Goal: Information Seeking & Learning: Learn about a topic

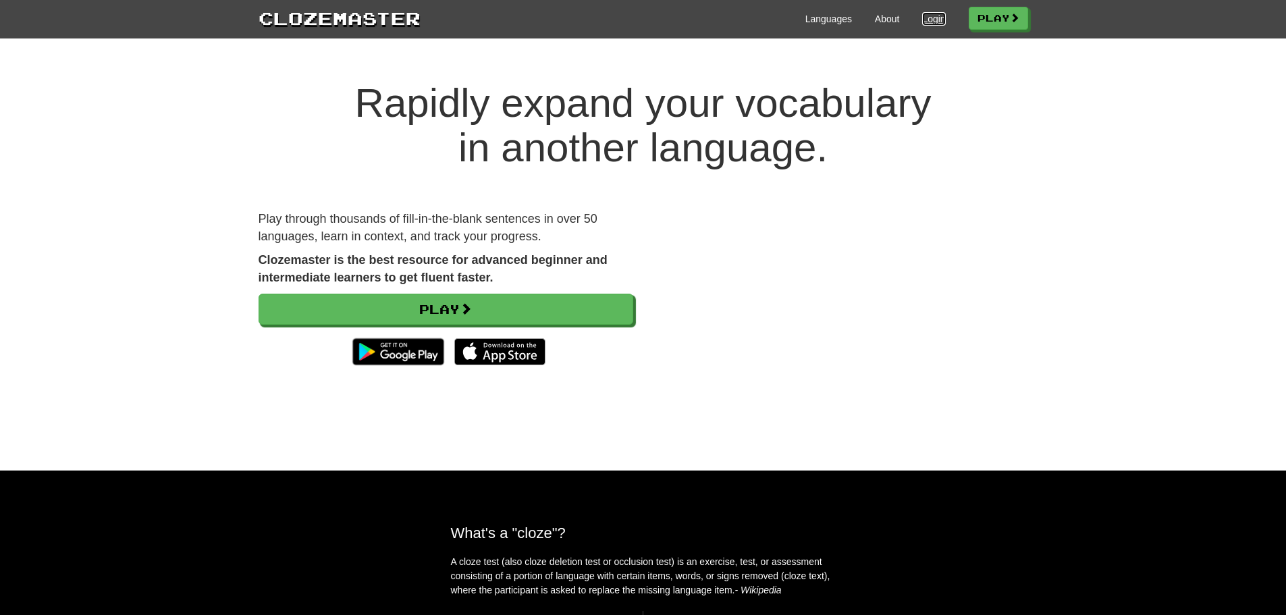
click at [932, 23] on link "Login" at bounding box center [933, 19] width 23 height 14
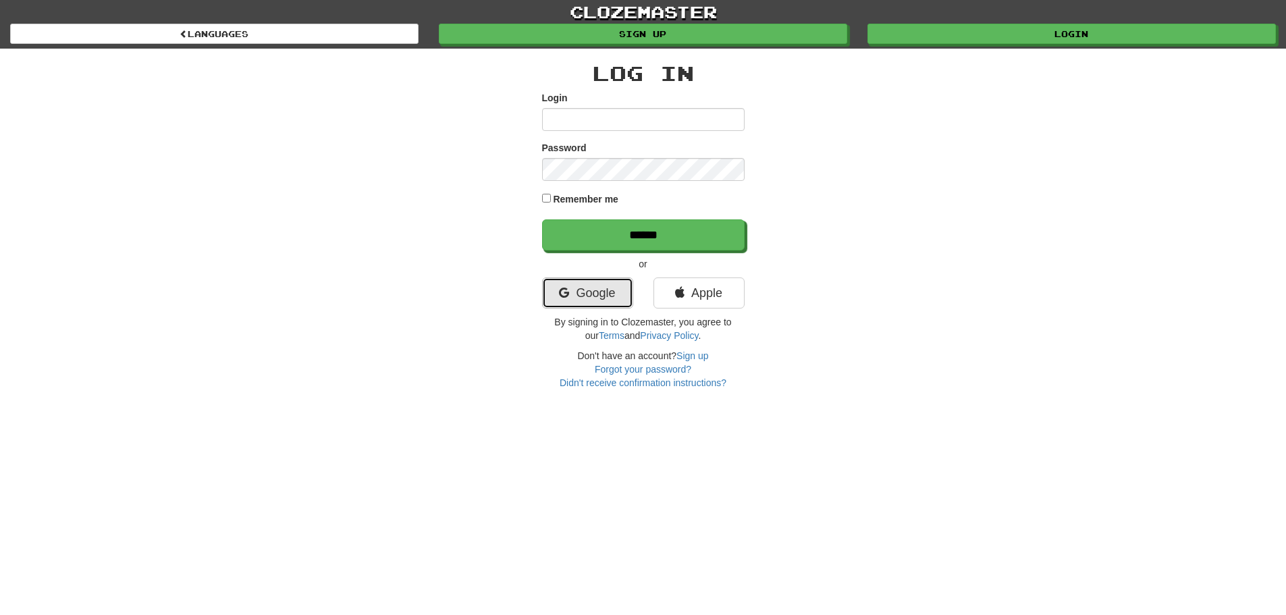
click at [600, 302] on link "Google" at bounding box center [587, 293] width 91 height 31
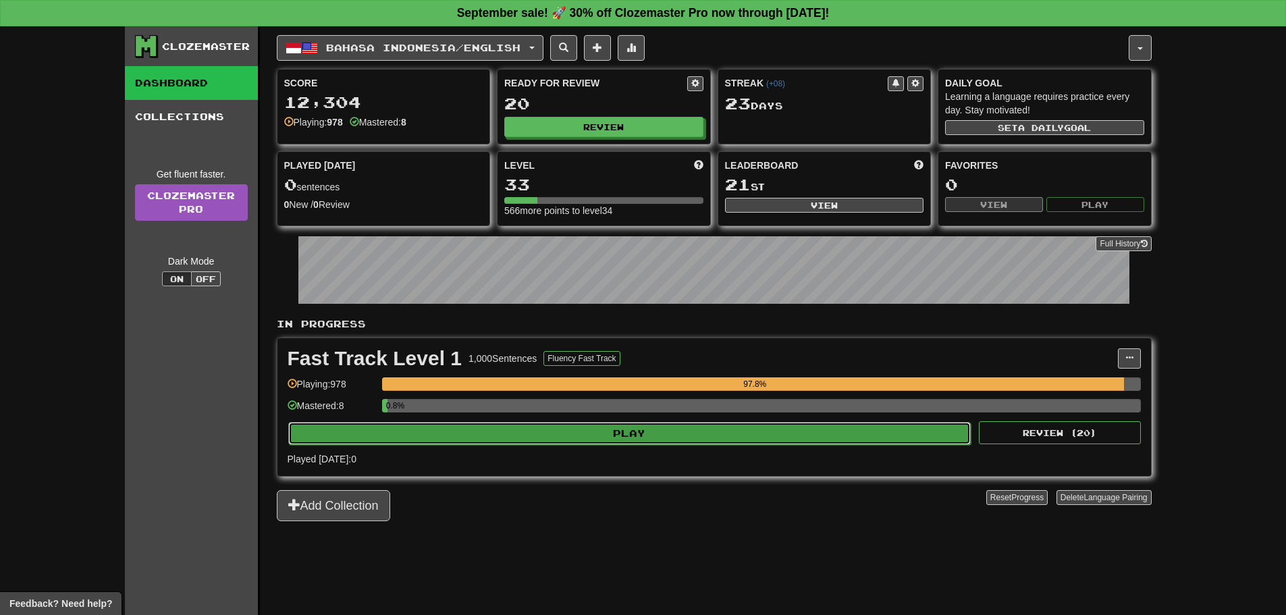
click at [429, 433] on button "Play" at bounding box center [629, 433] width 683 height 23
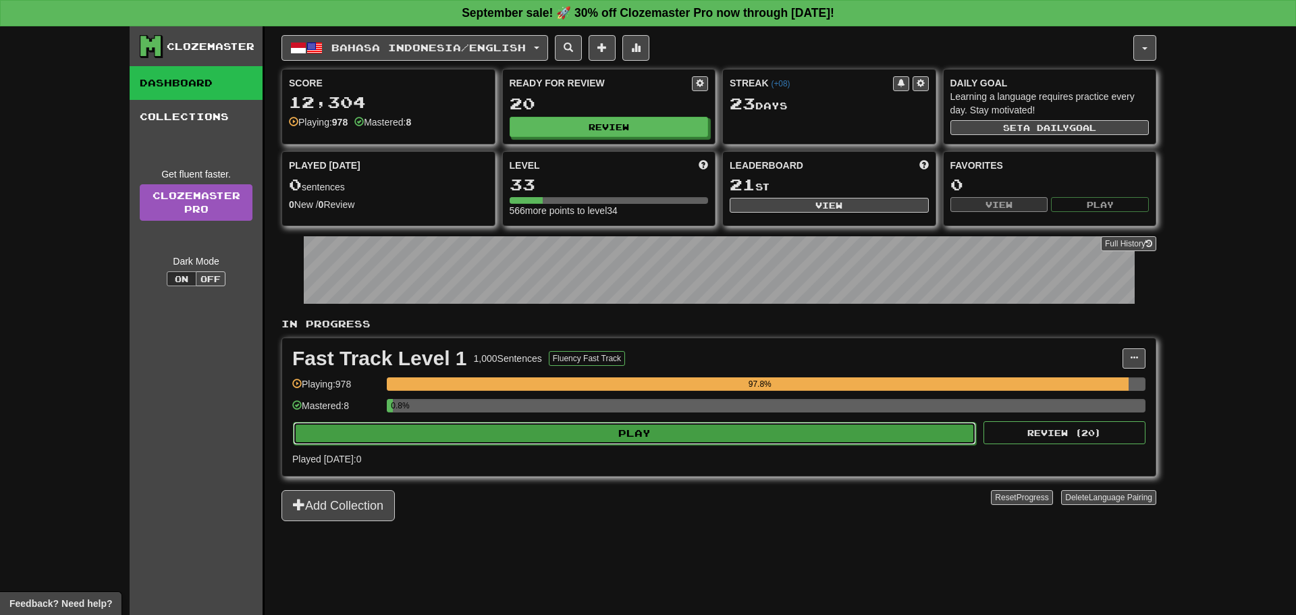
select select "**"
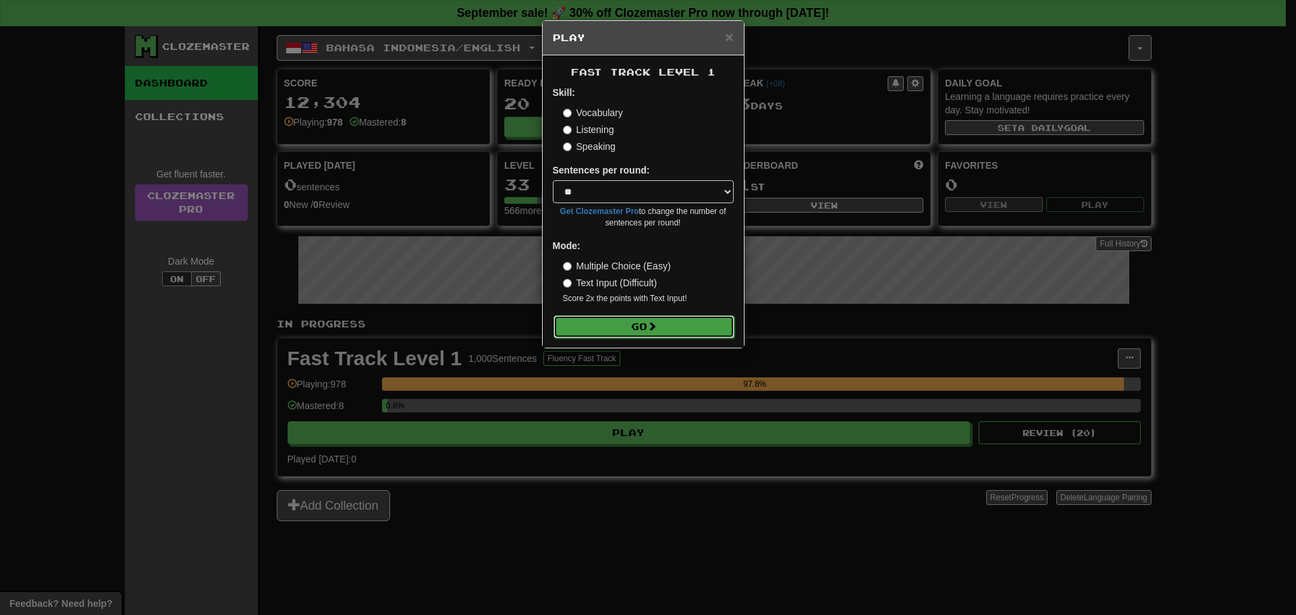
click at [589, 334] on button "Go" at bounding box center [644, 326] width 181 height 23
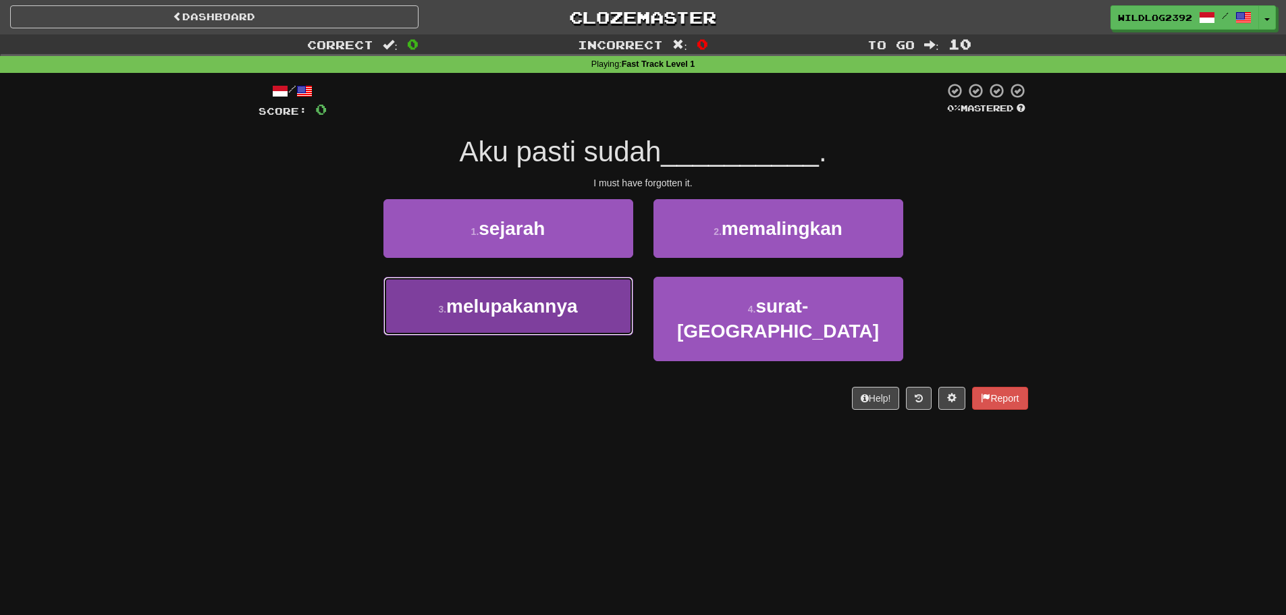
click at [512, 317] on button "3 . melupakannya" at bounding box center [509, 306] width 250 height 59
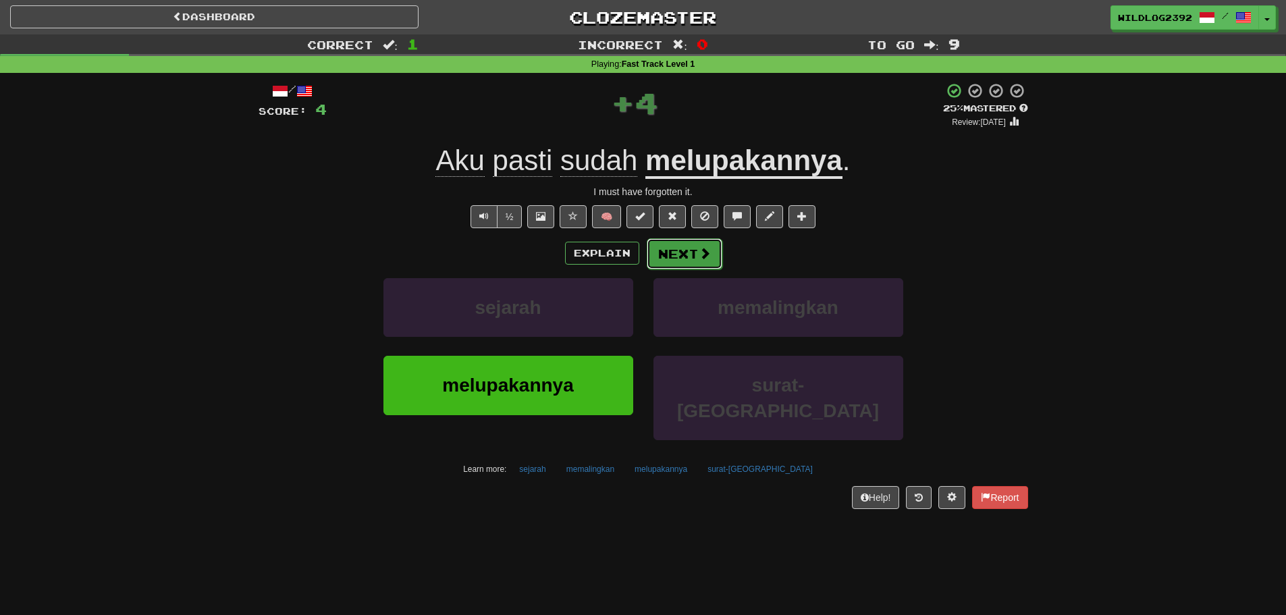
click at [667, 253] on button "Next" at bounding box center [685, 253] width 76 height 31
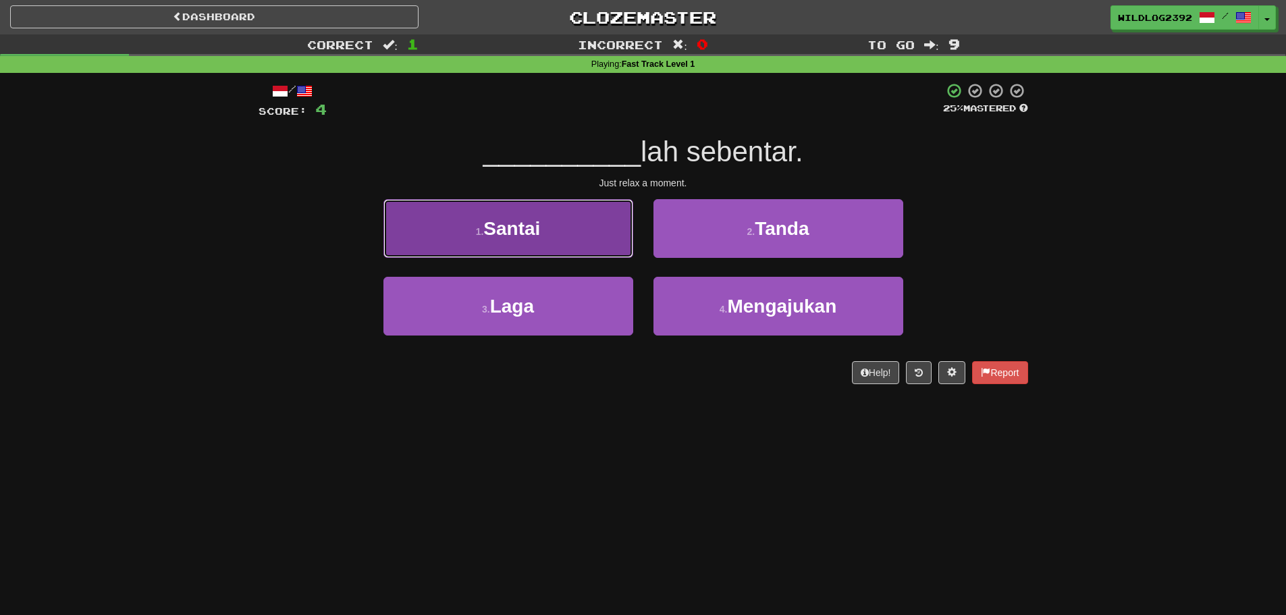
click at [529, 234] on span "Santai" at bounding box center [511, 228] width 57 height 21
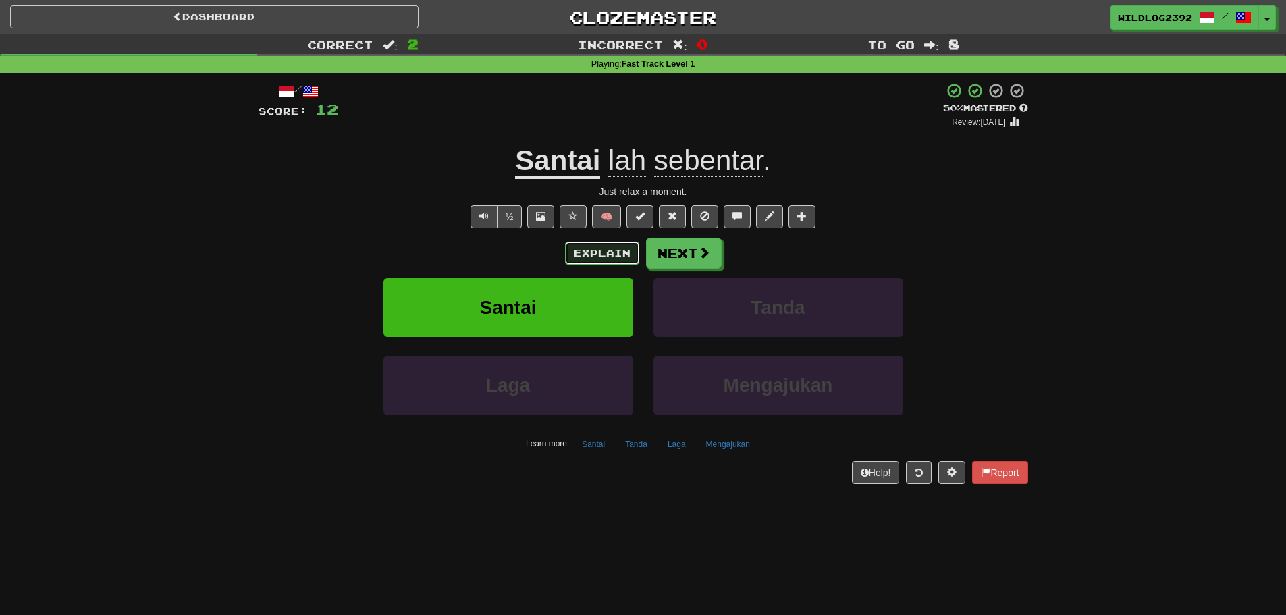
click at [605, 256] on button "Explain" at bounding box center [602, 253] width 74 height 23
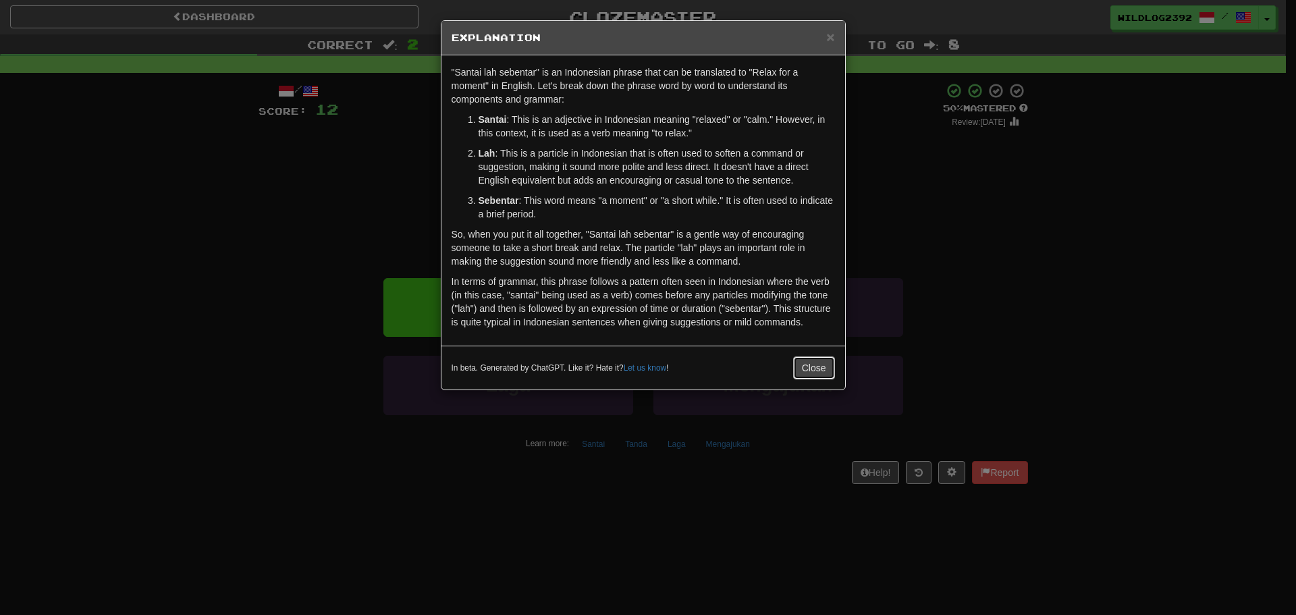
click at [828, 371] on button "Close" at bounding box center [814, 368] width 42 height 23
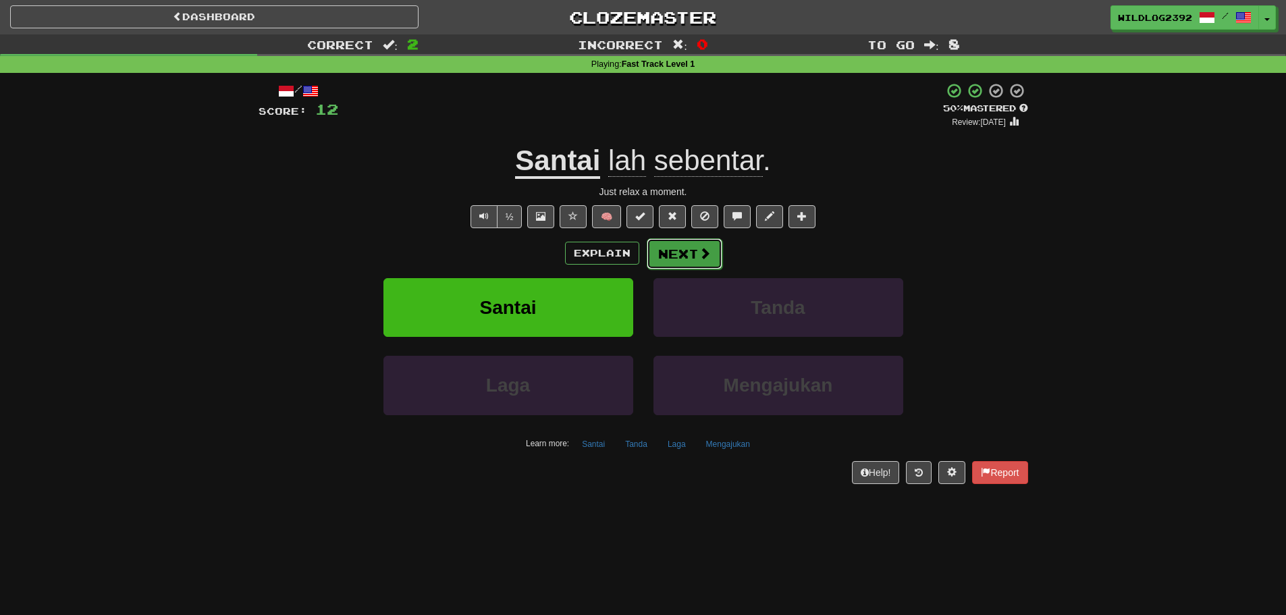
click at [709, 258] on span at bounding box center [705, 253] width 12 height 12
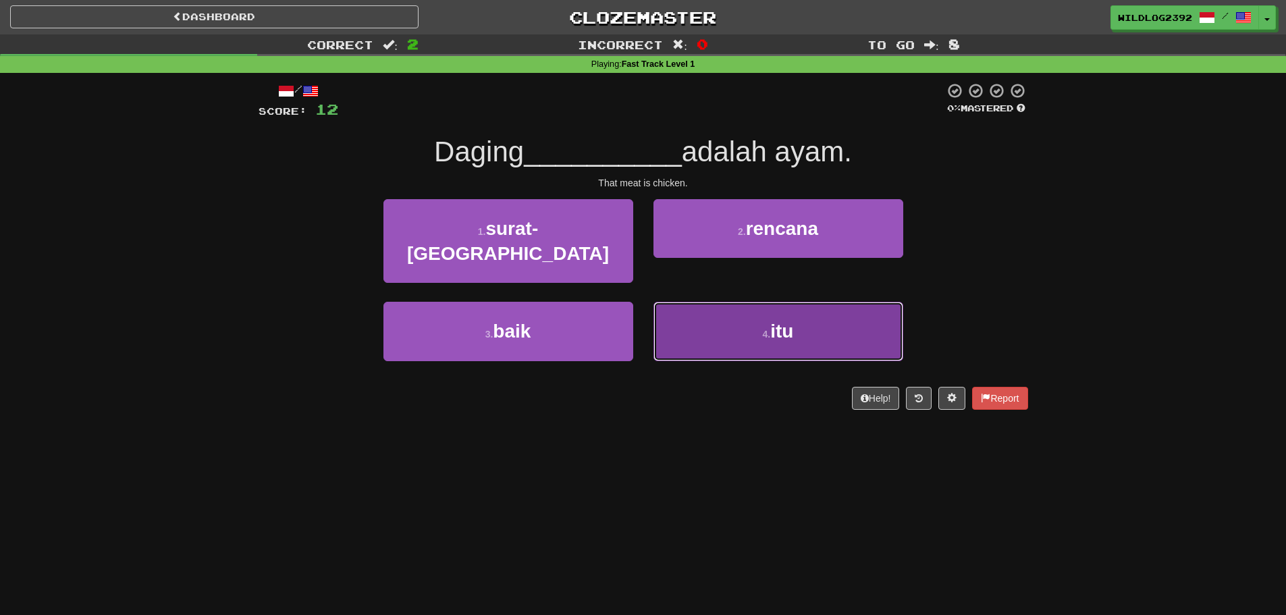
click at [742, 307] on button "4 . itu" at bounding box center [779, 331] width 250 height 59
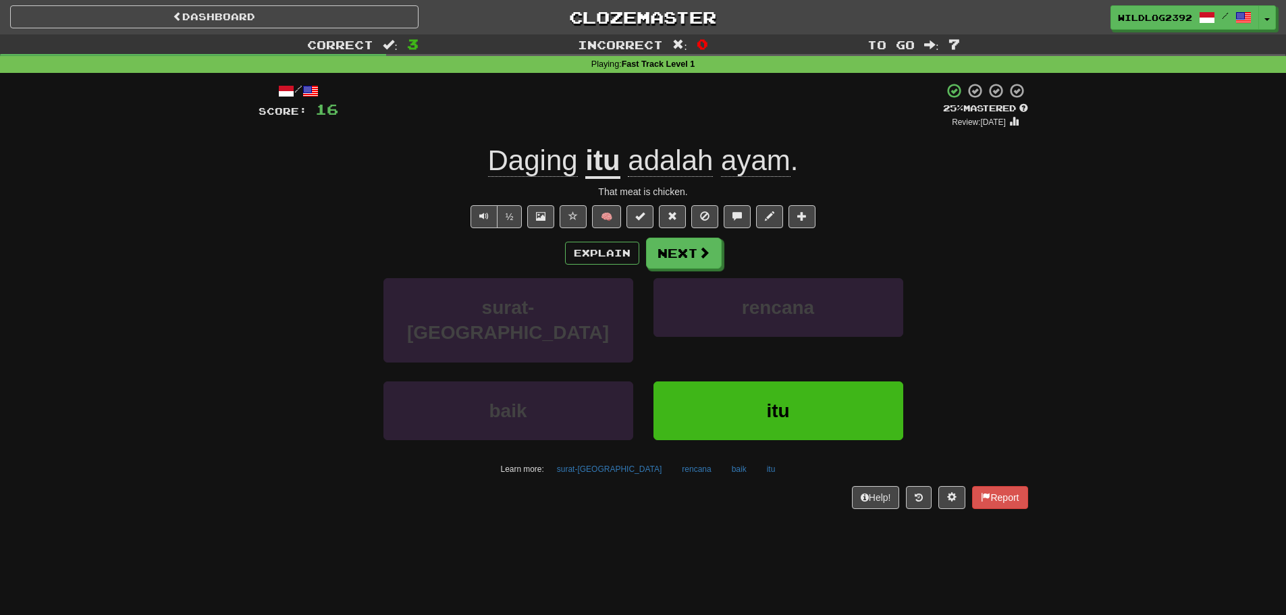
click at [630, 554] on div "Dashboard Clozemaster WildLog2392 / Toggle Dropdown Dashboard Leaderboard Activ…" at bounding box center [643, 307] width 1286 height 615
click at [691, 257] on button "Next" at bounding box center [685, 253] width 76 height 31
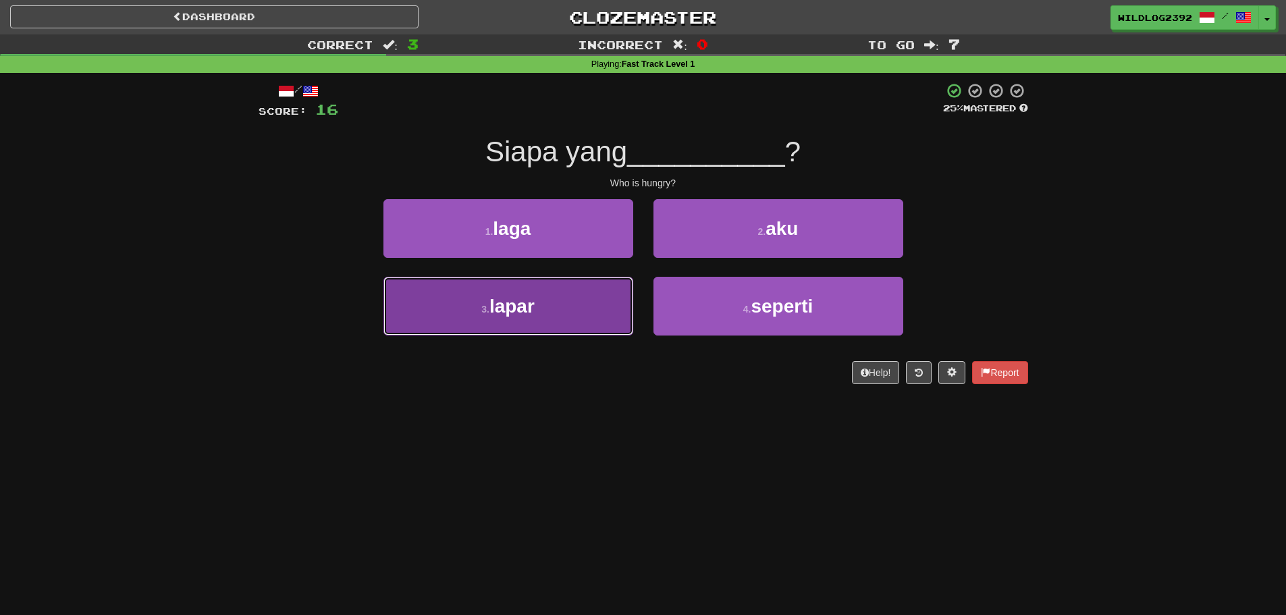
click at [551, 298] on button "3 . lapar" at bounding box center [509, 306] width 250 height 59
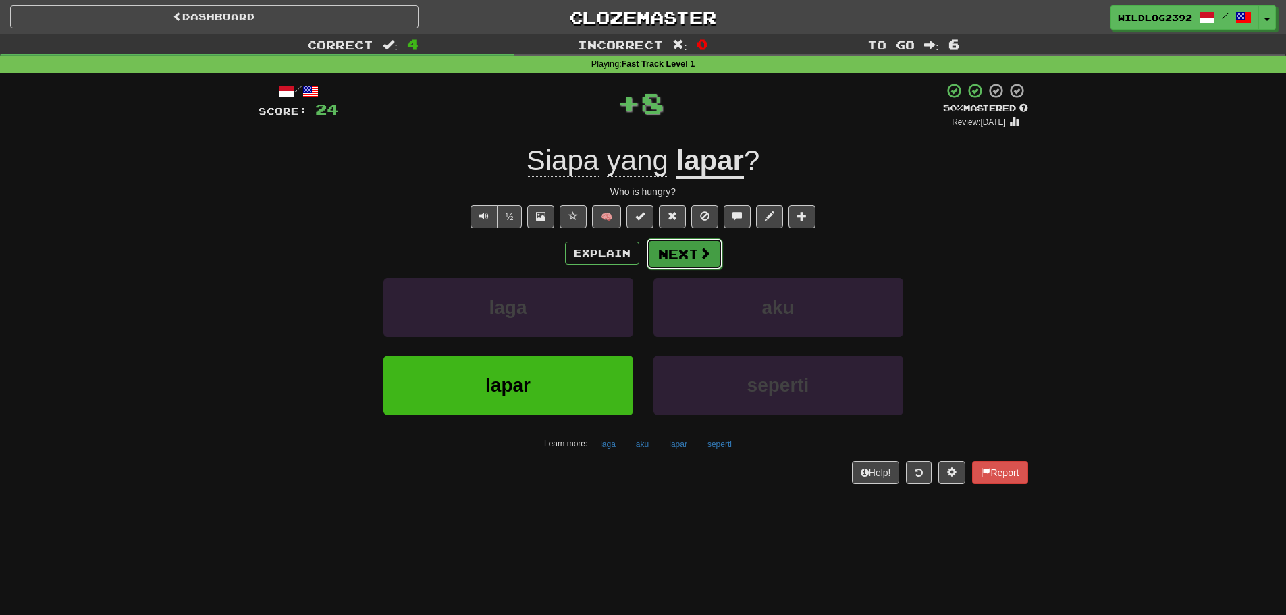
click at [696, 259] on button "Next" at bounding box center [685, 253] width 76 height 31
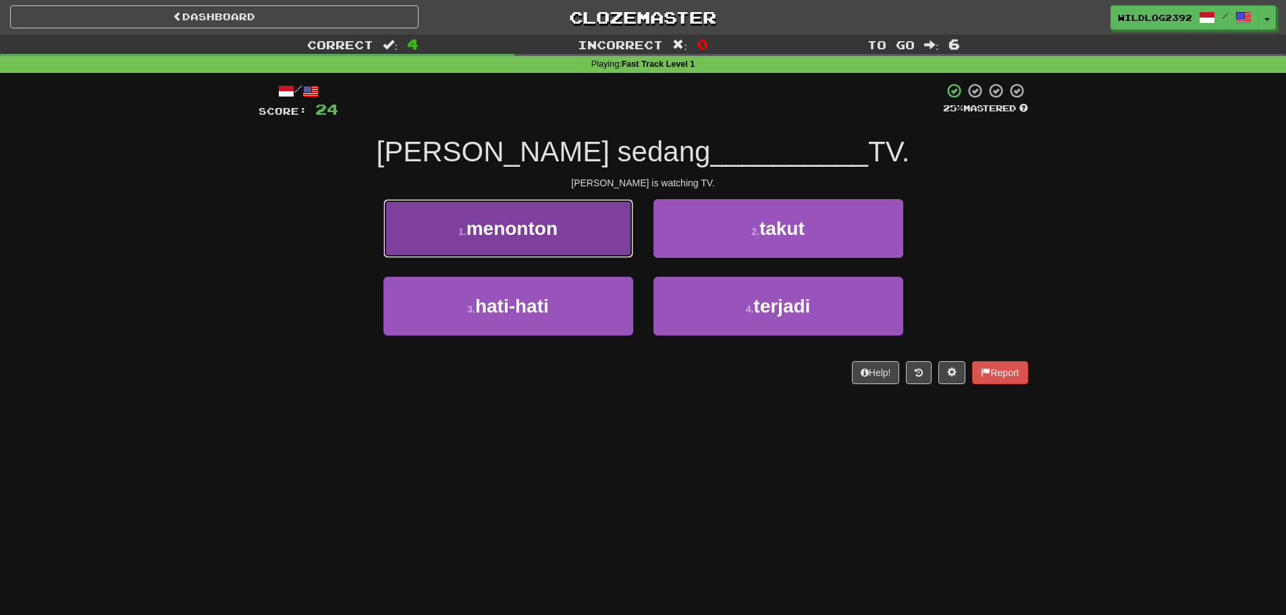
click at [469, 234] on span "menonton" at bounding box center [512, 228] width 91 height 21
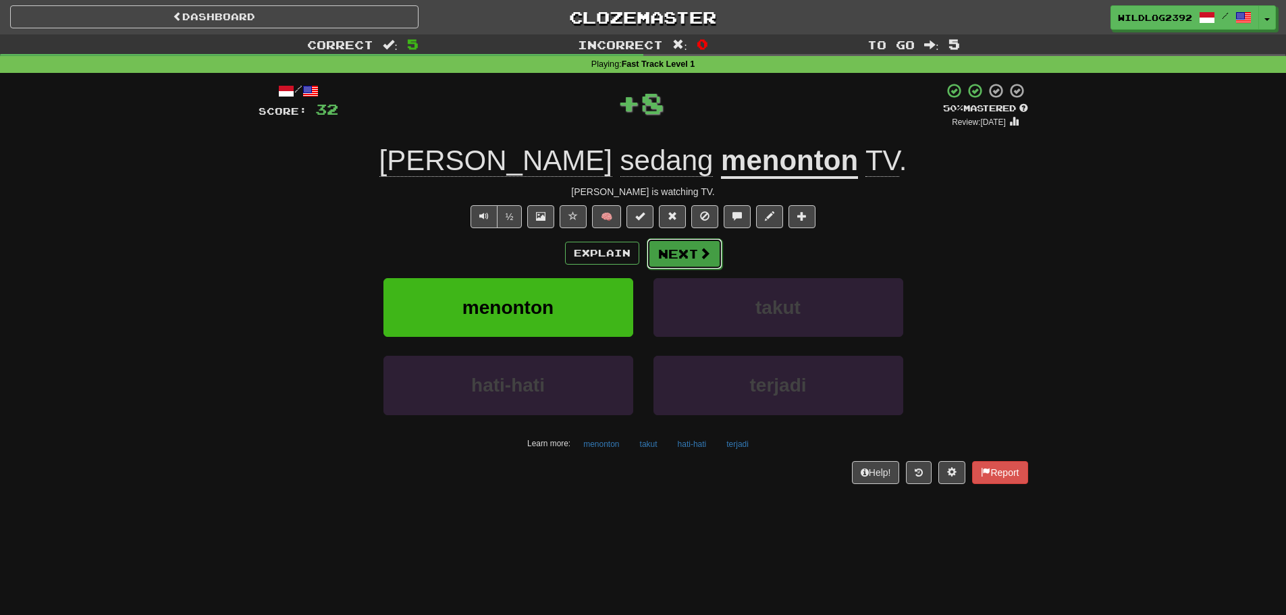
click at [689, 245] on button "Next" at bounding box center [685, 253] width 76 height 31
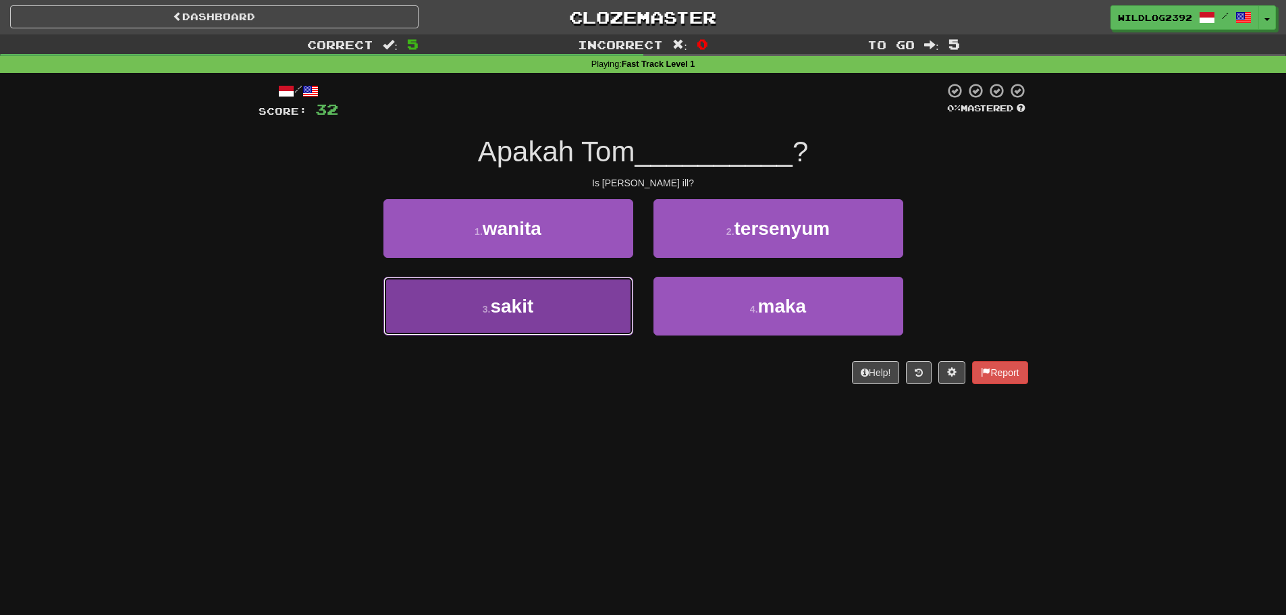
click at [539, 318] on button "3 . sakit" at bounding box center [509, 306] width 250 height 59
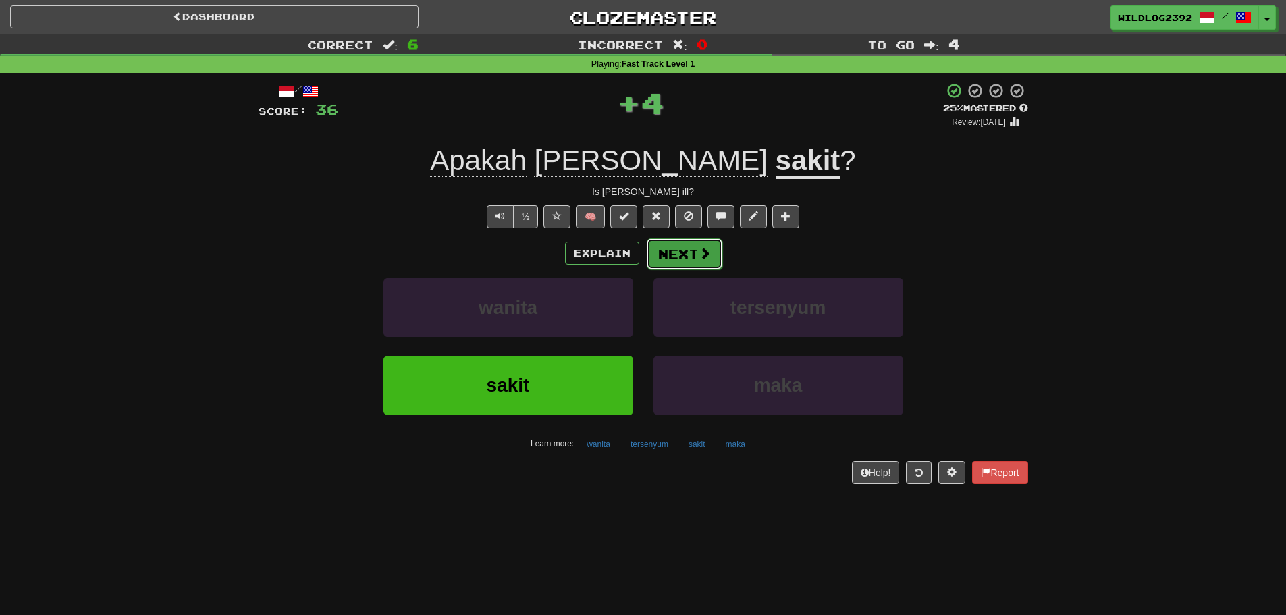
click at [693, 238] on button "Next" at bounding box center [685, 253] width 76 height 31
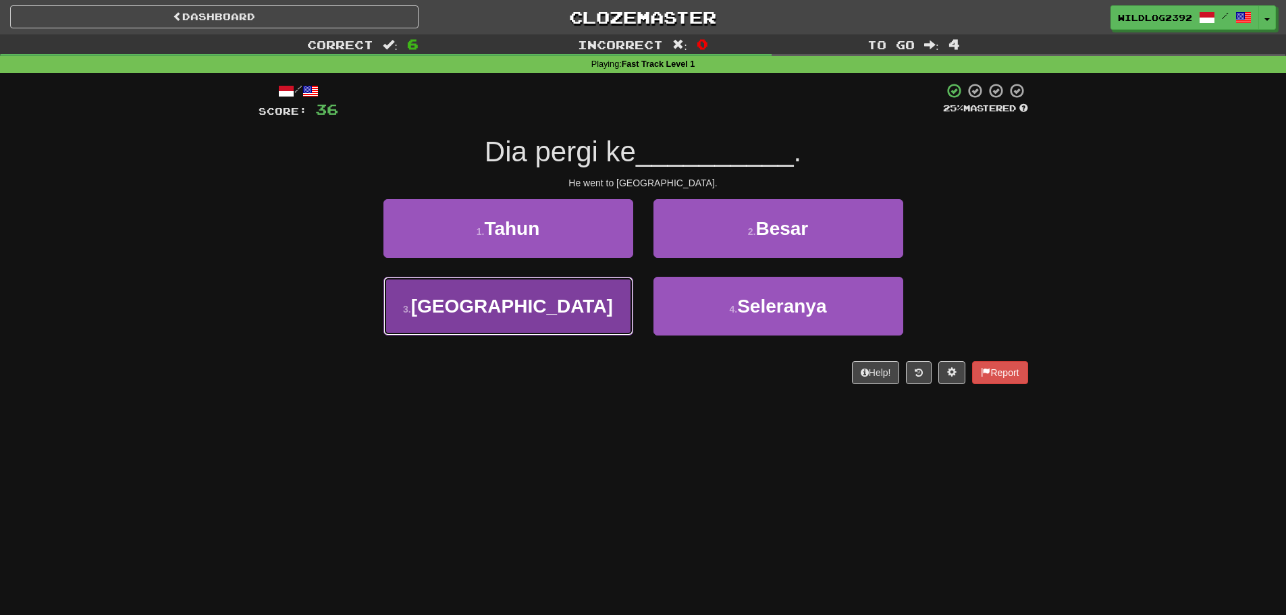
click at [557, 307] on button "3 . Amerika" at bounding box center [509, 306] width 250 height 59
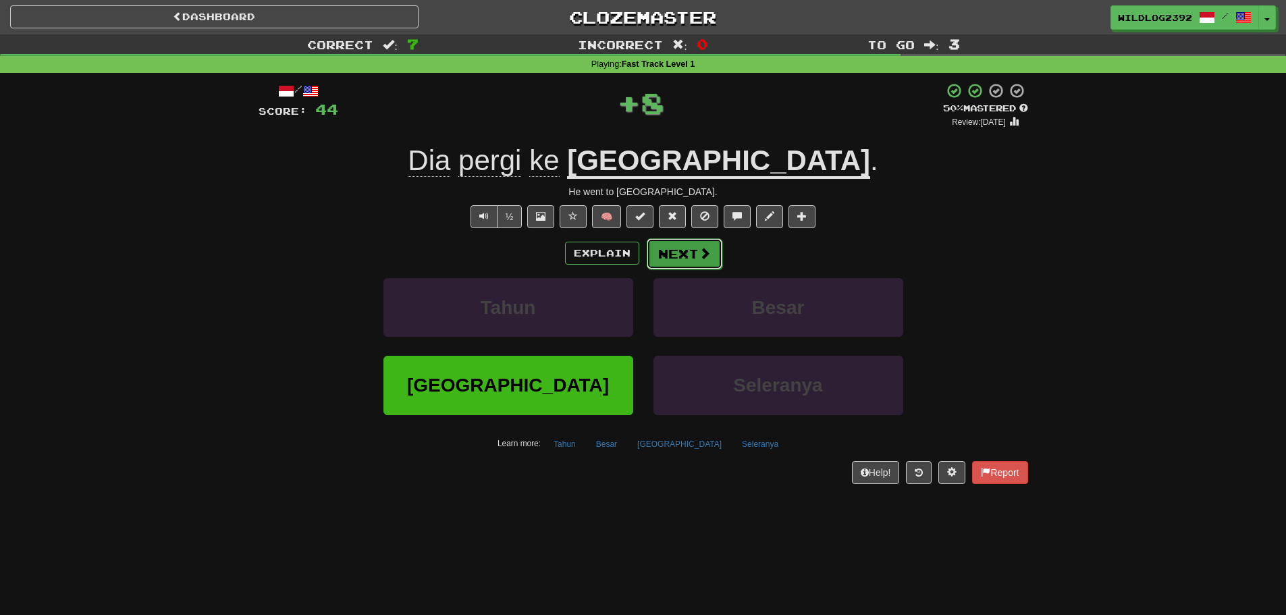
click at [691, 257] on button "Next" at bounding box center [685, 253] width 76 height 31
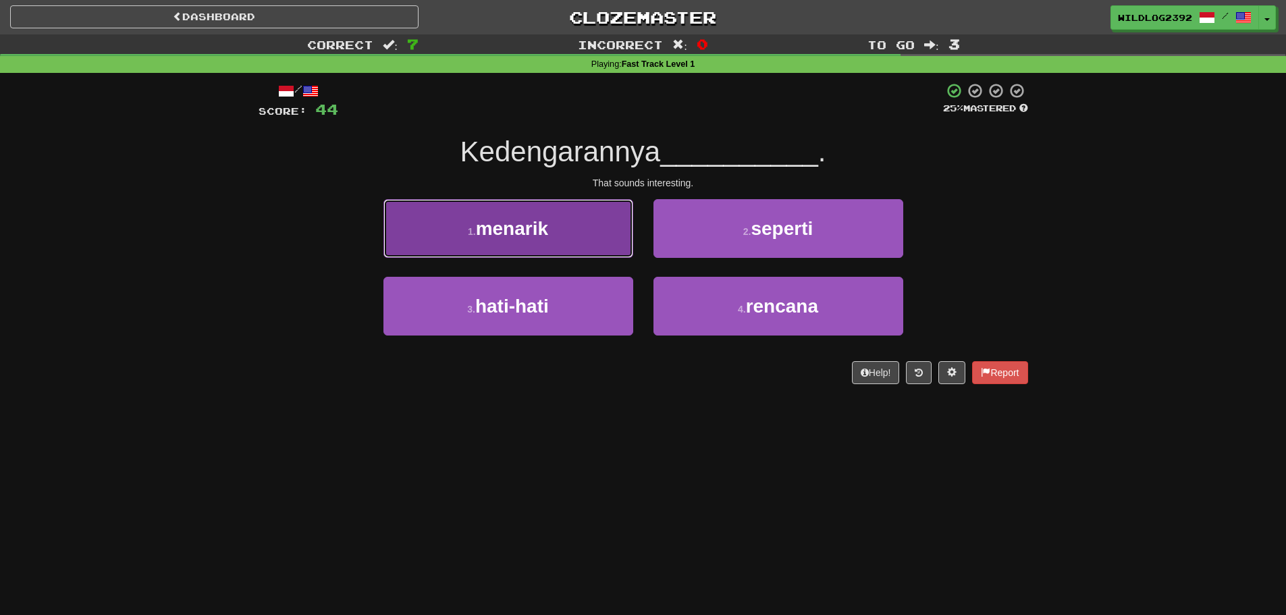
click at [568, 226] on button "1 . menarik" at bounding box center [509, 228] width 250 height 59
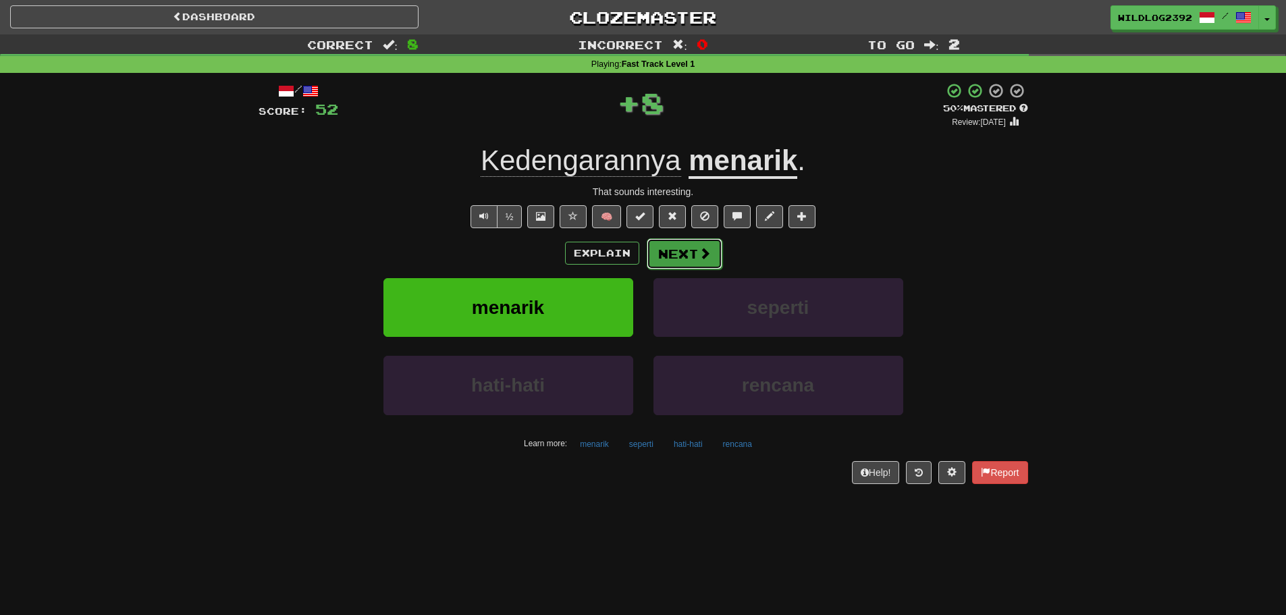
click at [701, 252] on span at bounding box center [705, 253] width 12 height 12
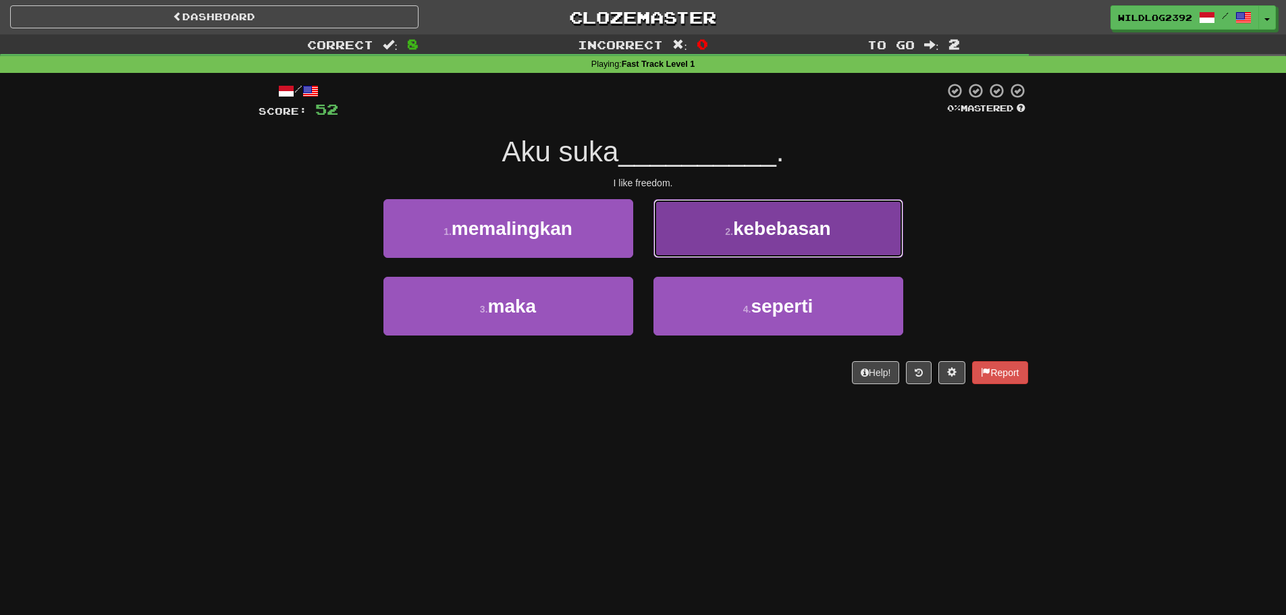
click at [724, 244] on button "2 . kebebasan" at bounding box center [779, 228] width 250 height 59
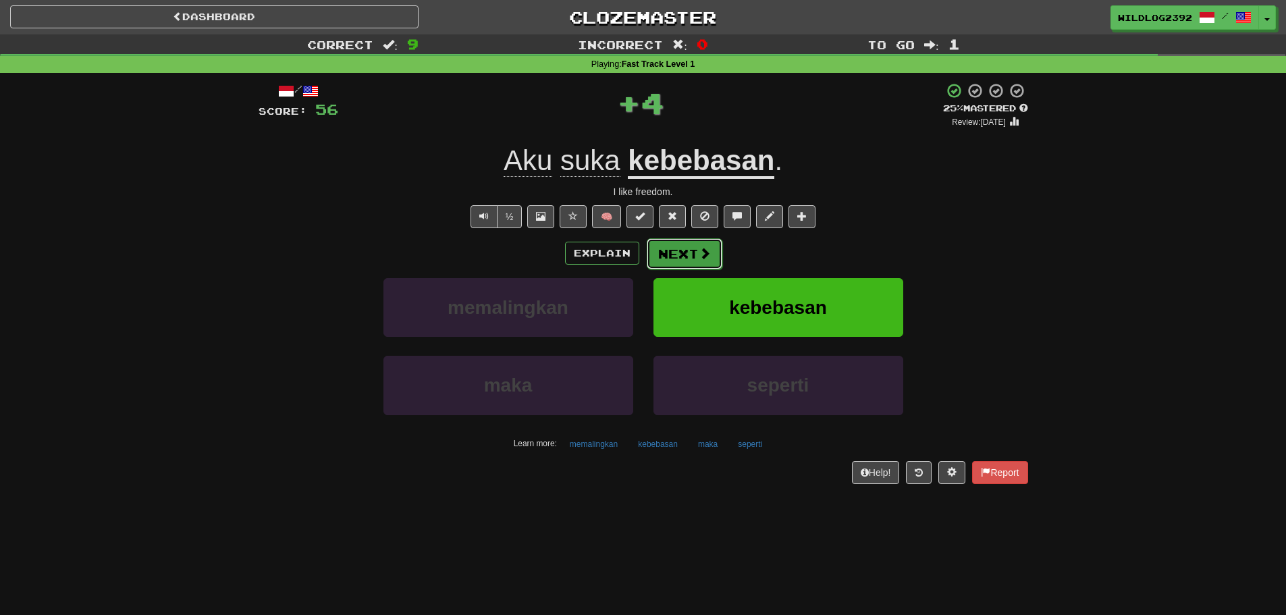
click at [683, 253] on button "Next" at bounding box center [685, 253] width 76 height 31
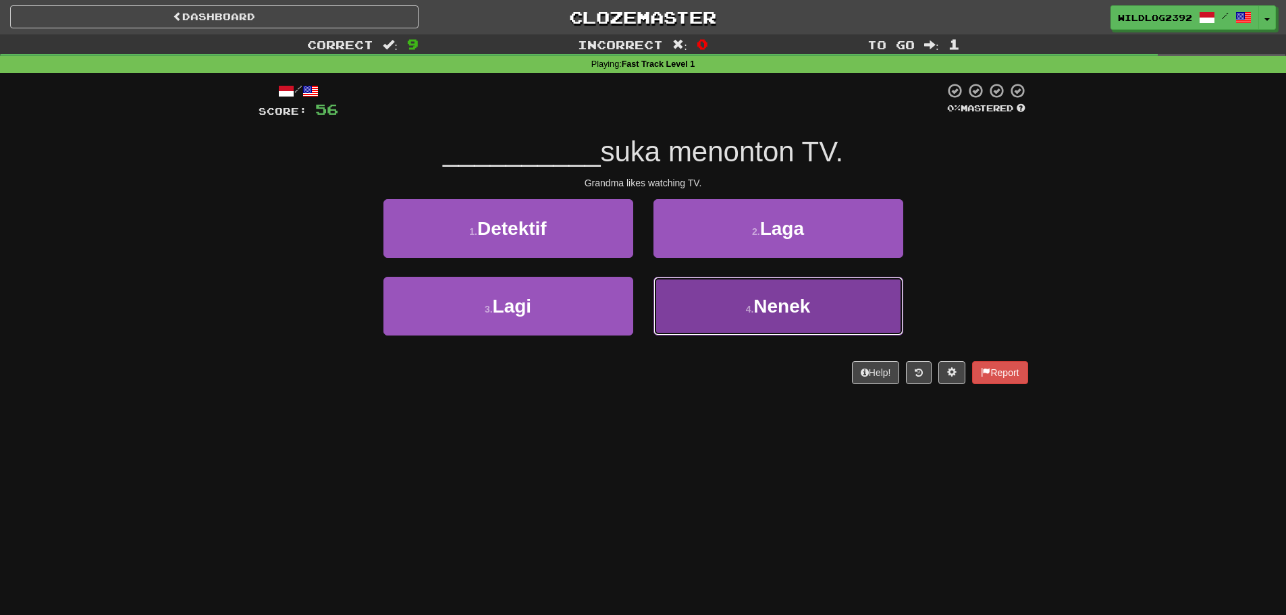
click at [776, 321] on button "4 . Nenek" at bounding box center [779, 306] width 250 height 59
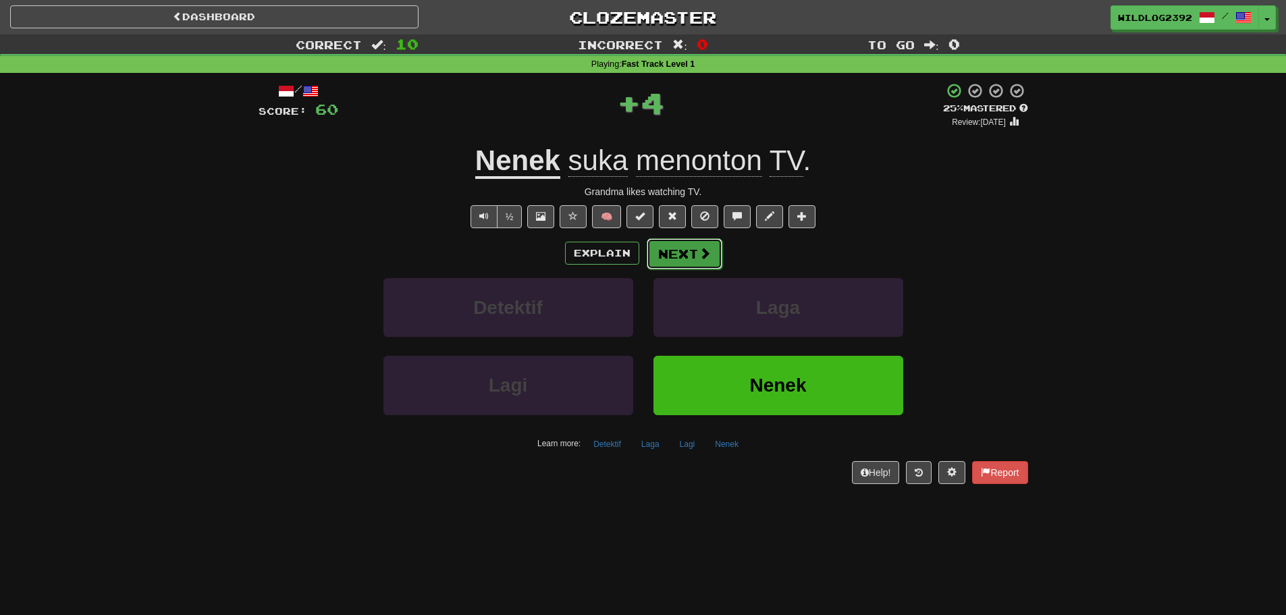
click at [695, 259] on button "Next" at bounding box center [685, 253] width 76 height 31
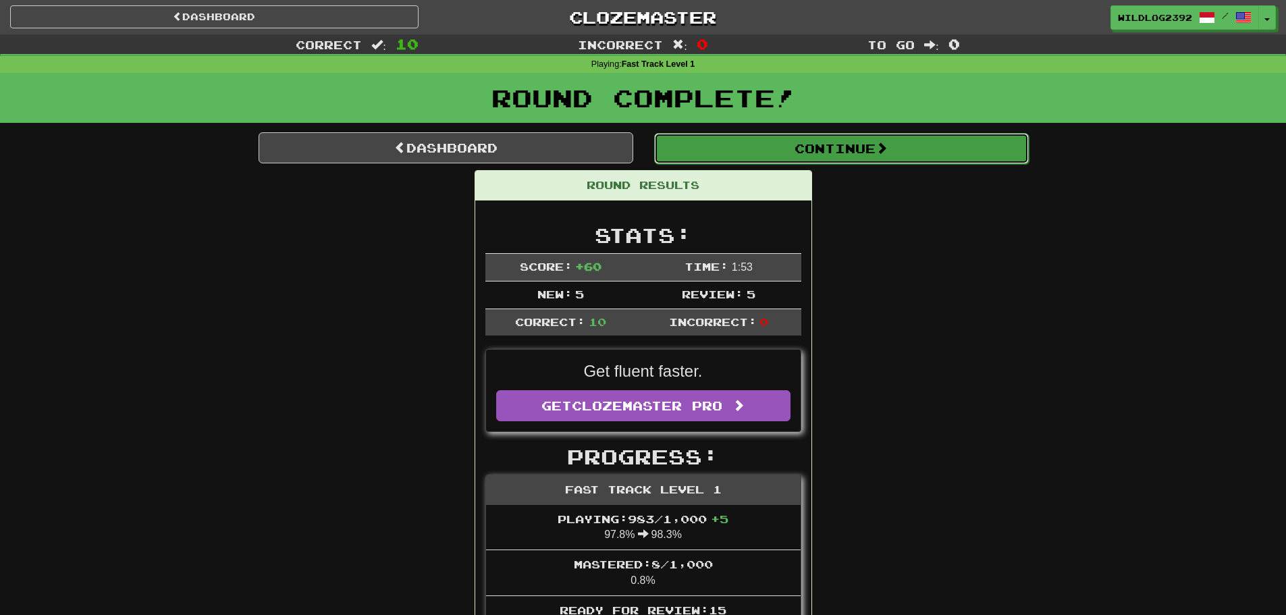
click at [822, 142] on button "Continue" at bounding box center [841, 148] width 375 height 31
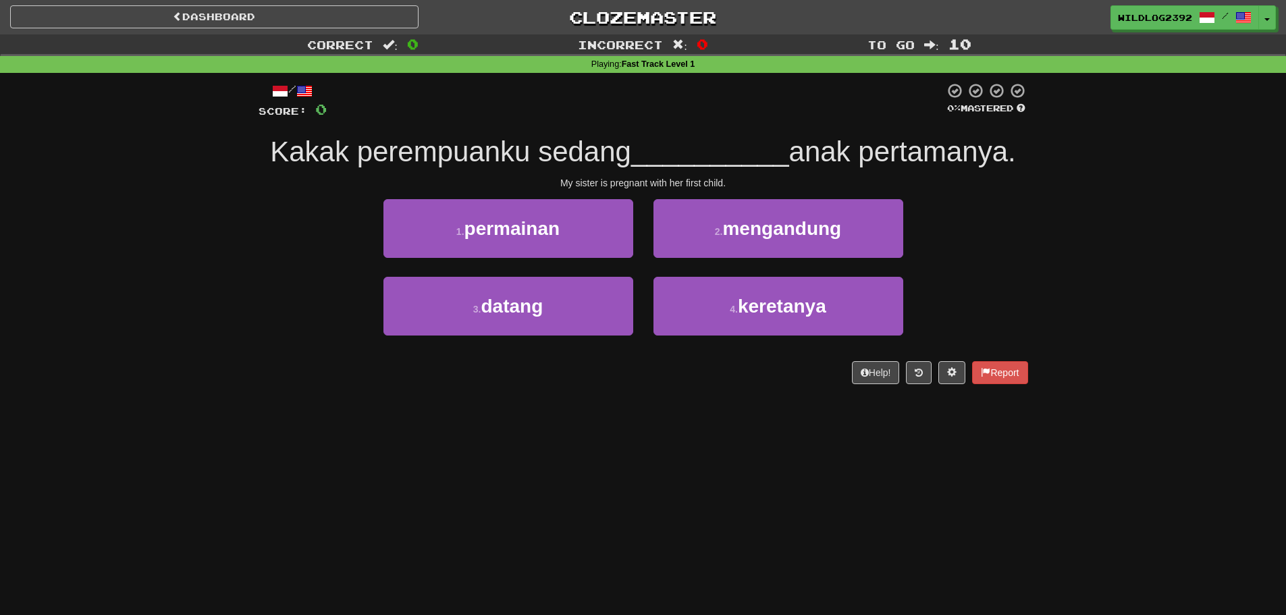
drag, startPoint x: 385, startPoint y: 344, endPoint x: 440, endPoint y: 452, distance: 121.4
click at [440, 452] on div "Dashboard Clozemaster WildLog2392 / Toggle Dropdown Dashboard Leaderboard Activ…" at bounding box center [643, 307] width 1286 height 615
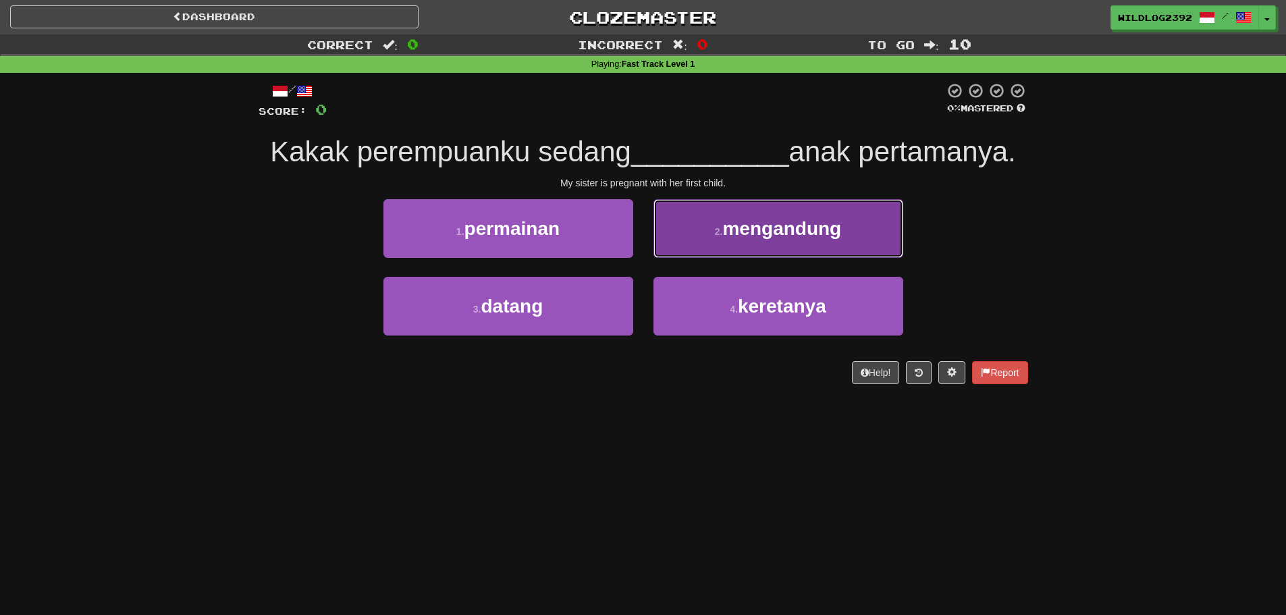
click at [751, 246] on button "2 . mengandung" at bounding box center [779, 228] width 250 height 59
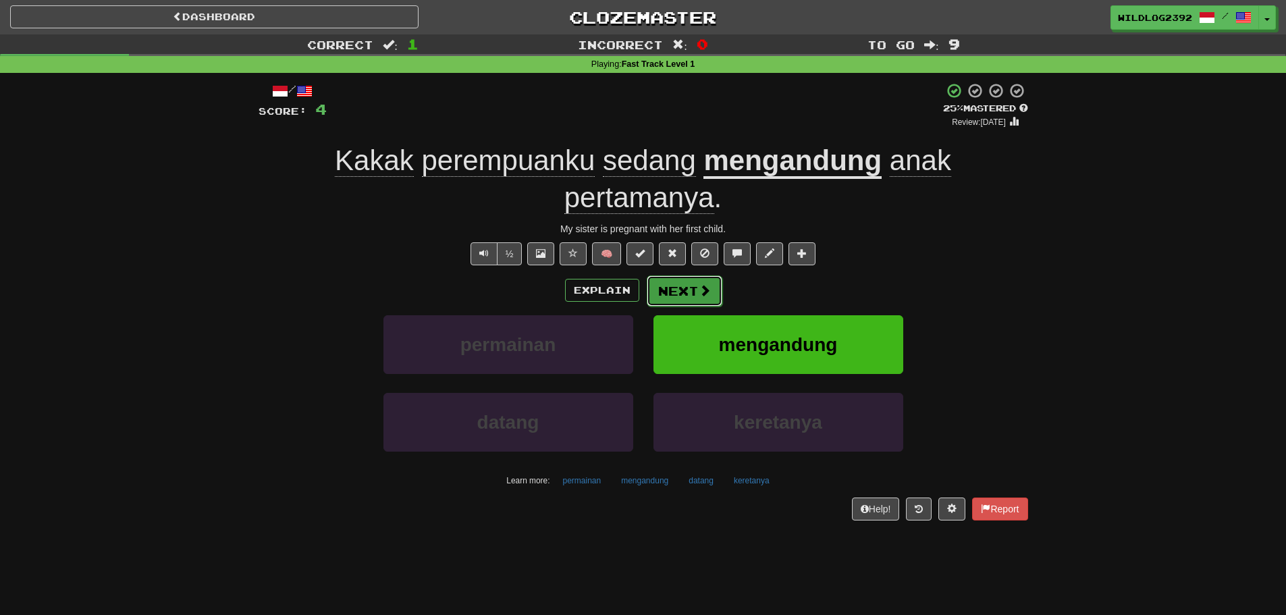
click at [675, 286] on button "Next" at bounding box center [685, 290] width 76 height 31
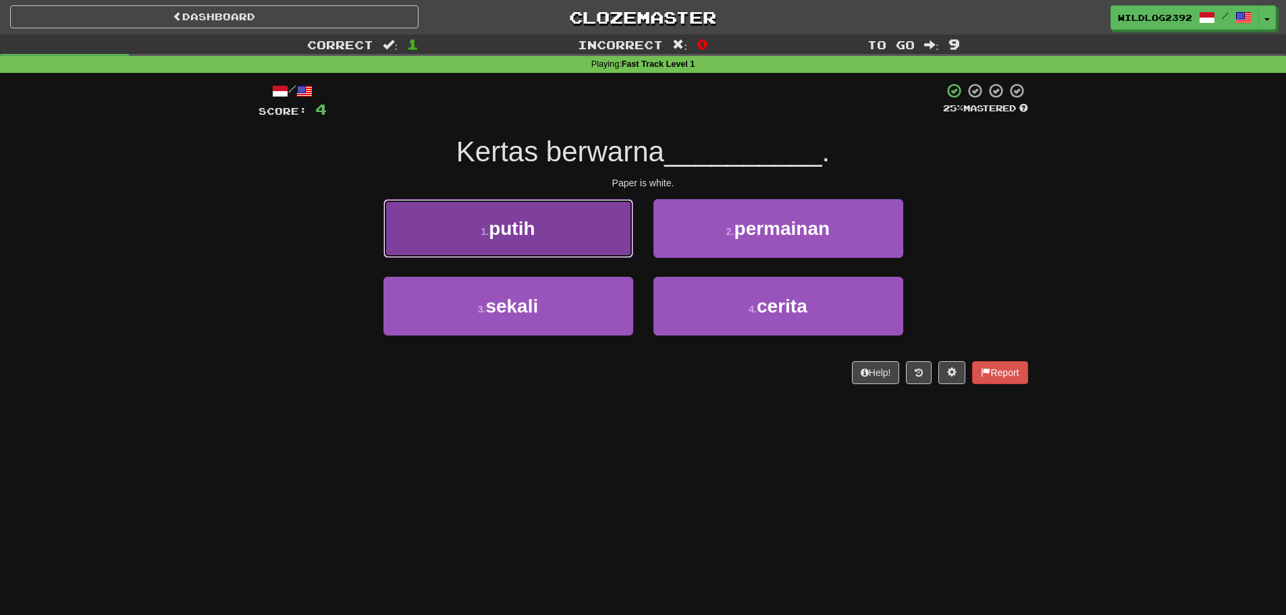
click at [535, 232] on span "putih" at bounding box center [512, 228] width 46 height 21
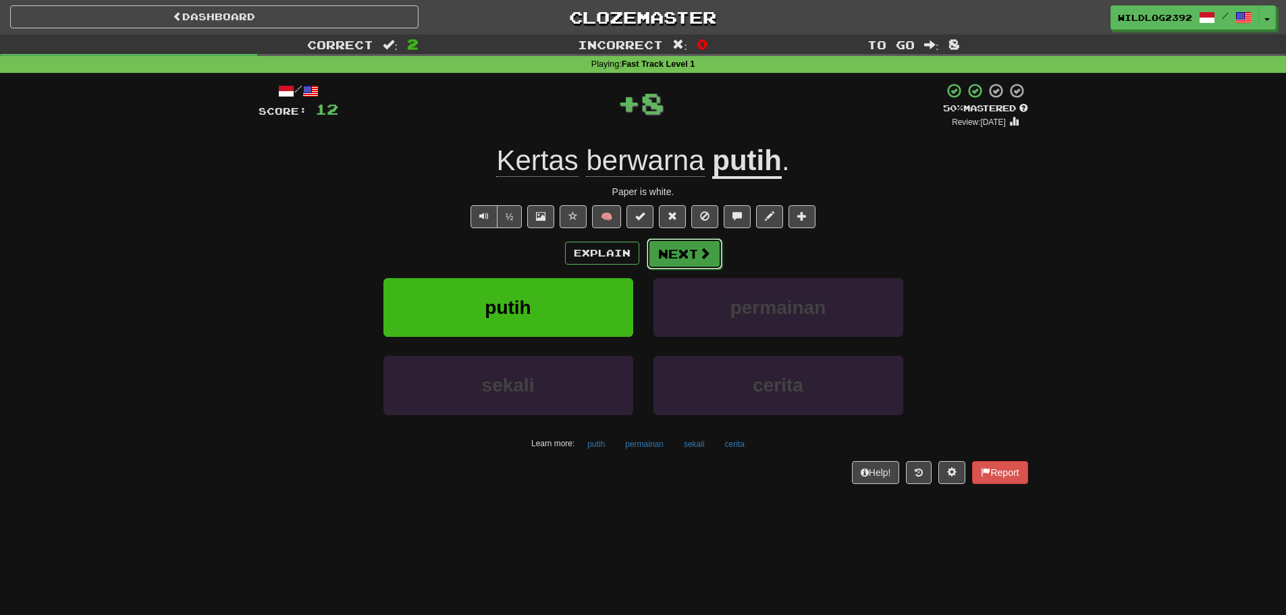
click at [691, 262] on button "Next" at bounding box center [685, 253] width 76 height 31
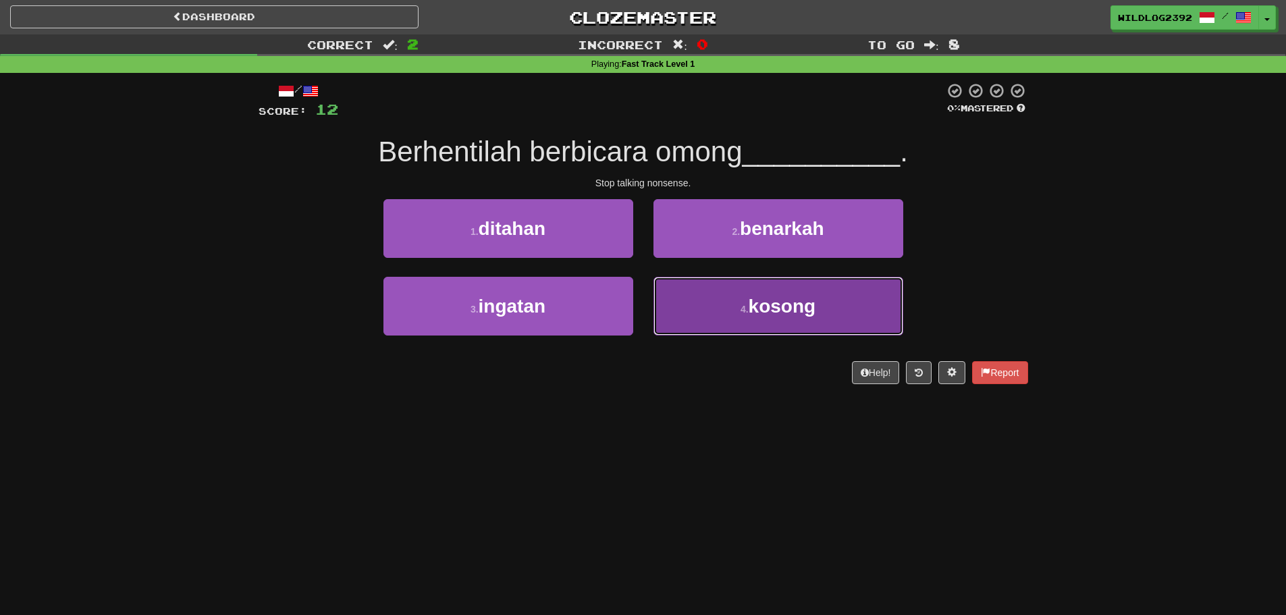
click at [758, 328] on button "4 . kosong" at bounding box center [779, 306] width 250 height 59
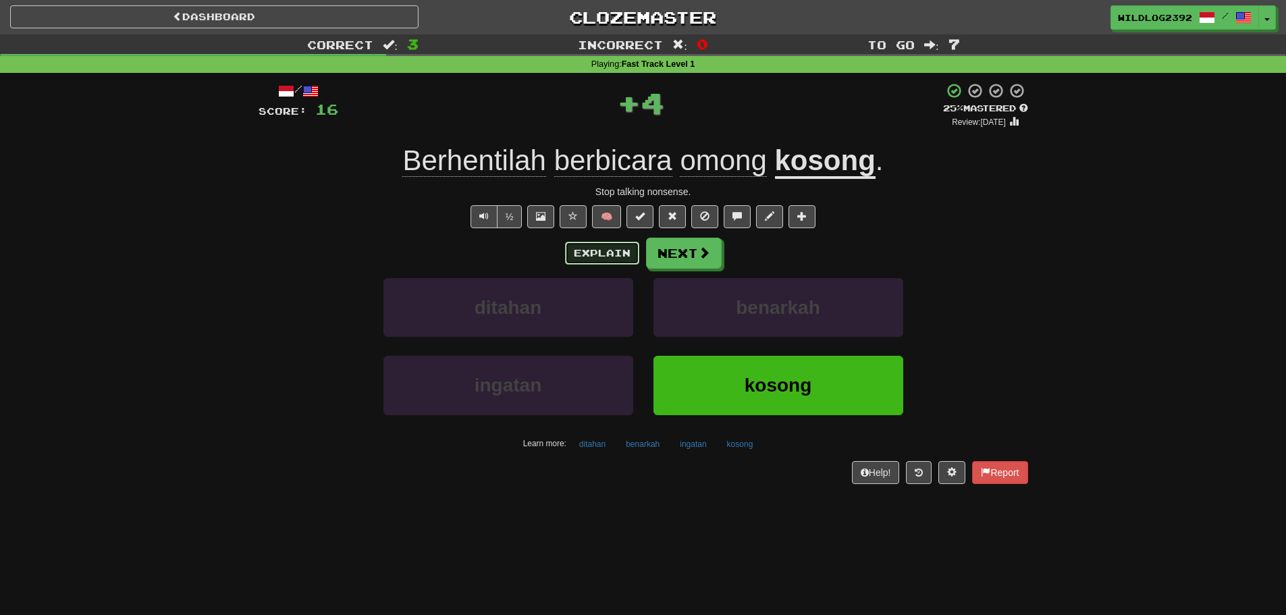
click at [591, 250] on button "Explain" at bounding box center [602, 253] width 74 height 23
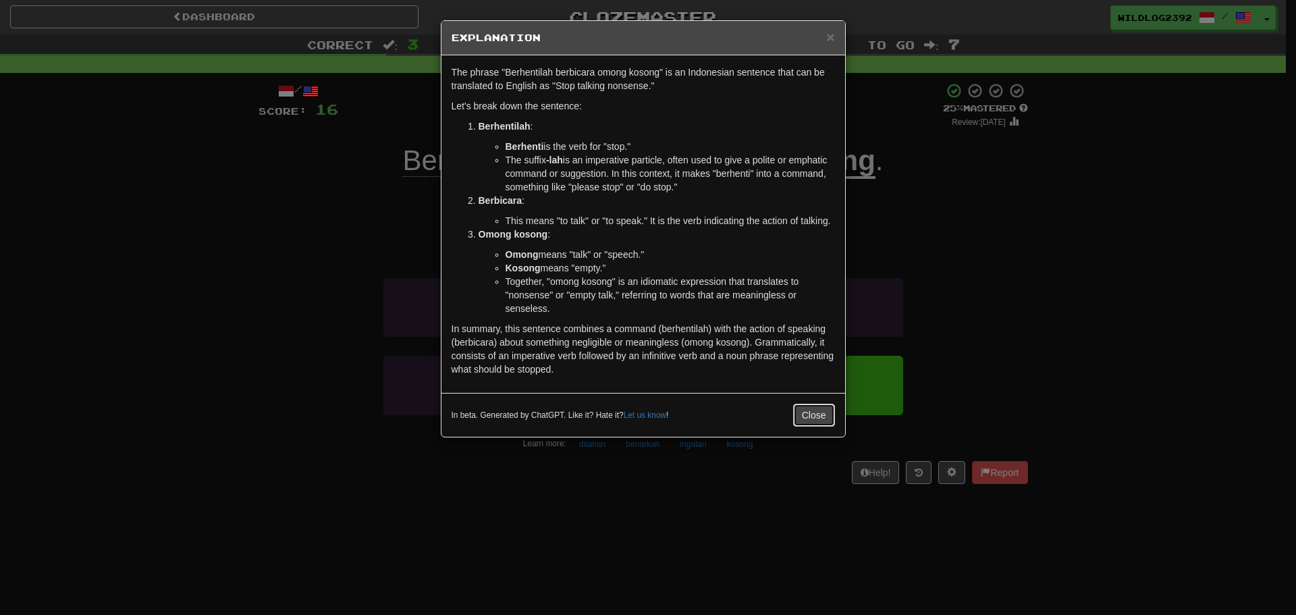
click at [810, 416] on button "Close" at bounding box center [814, 415] width 42 height 23
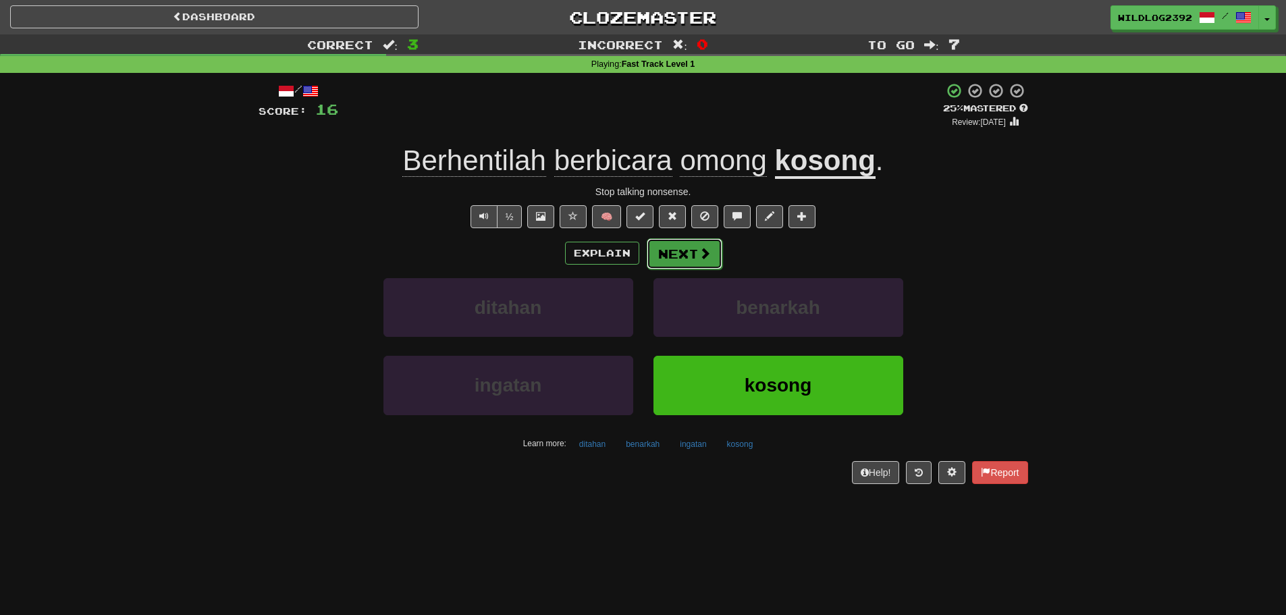
click at [704, 262] on button "Next" at bounding box center [685, 253] width 76 height 31
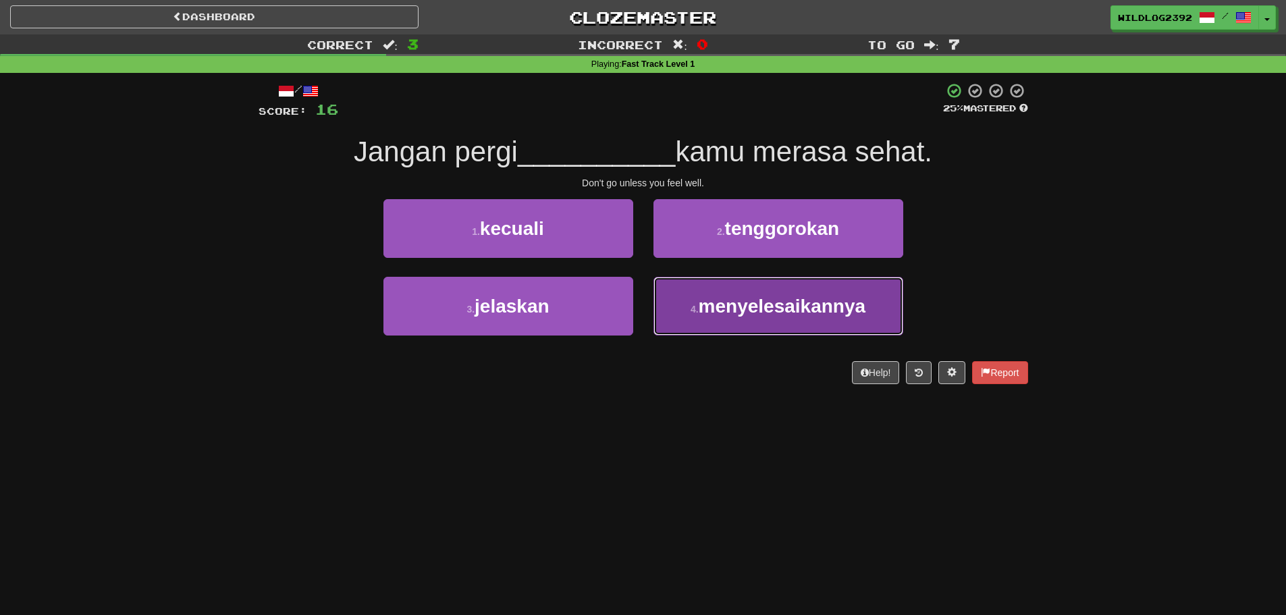
click at [718, 302] on span "menyelesaikannya" at bounding box center [782, 306] width 167 height 21
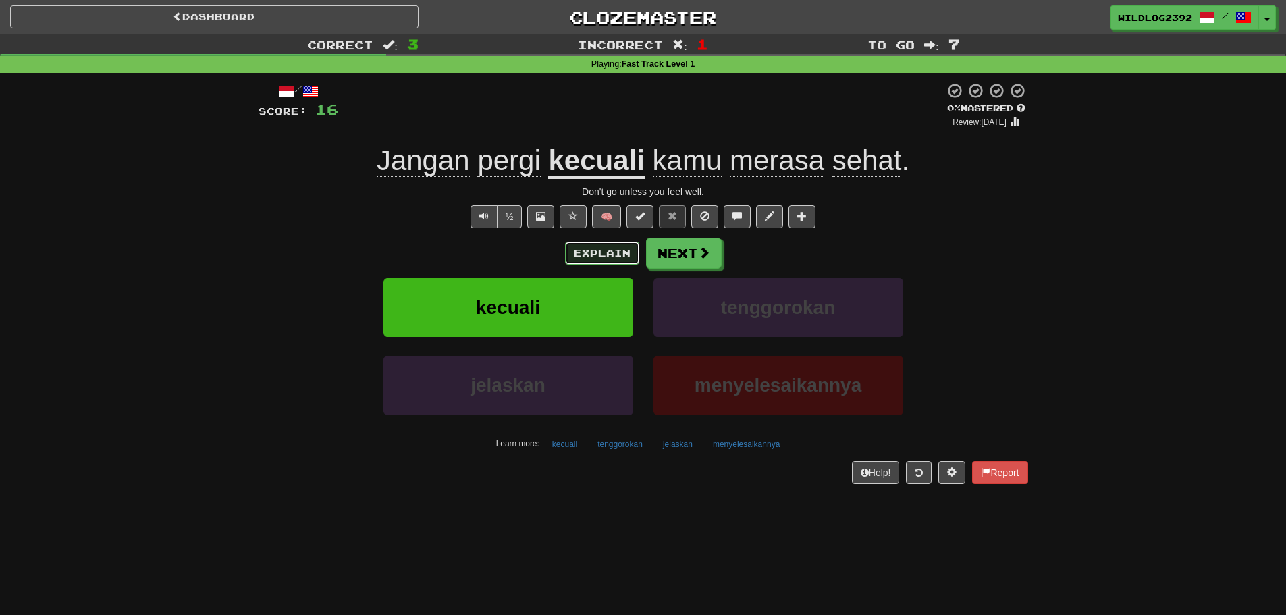
click at [575, 256] on button "Explain" at bounding box center [602, 253] width 74 height 23
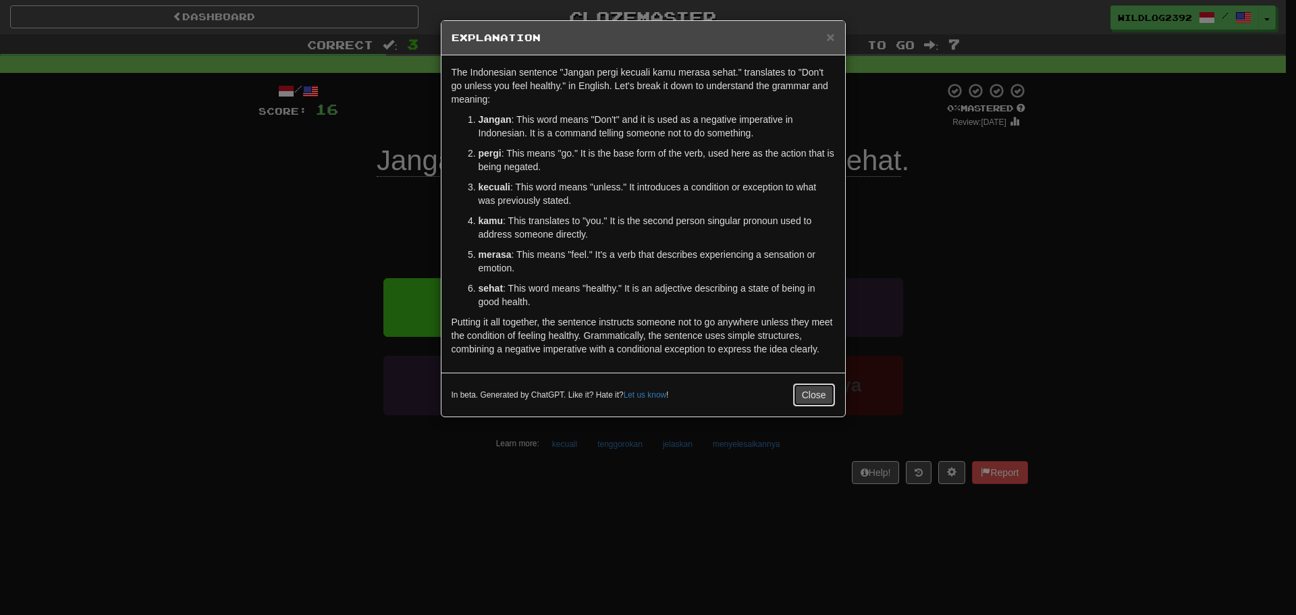
click at [807, 396] on button "Close" at bounding box center [814, 395] width 42 height 23
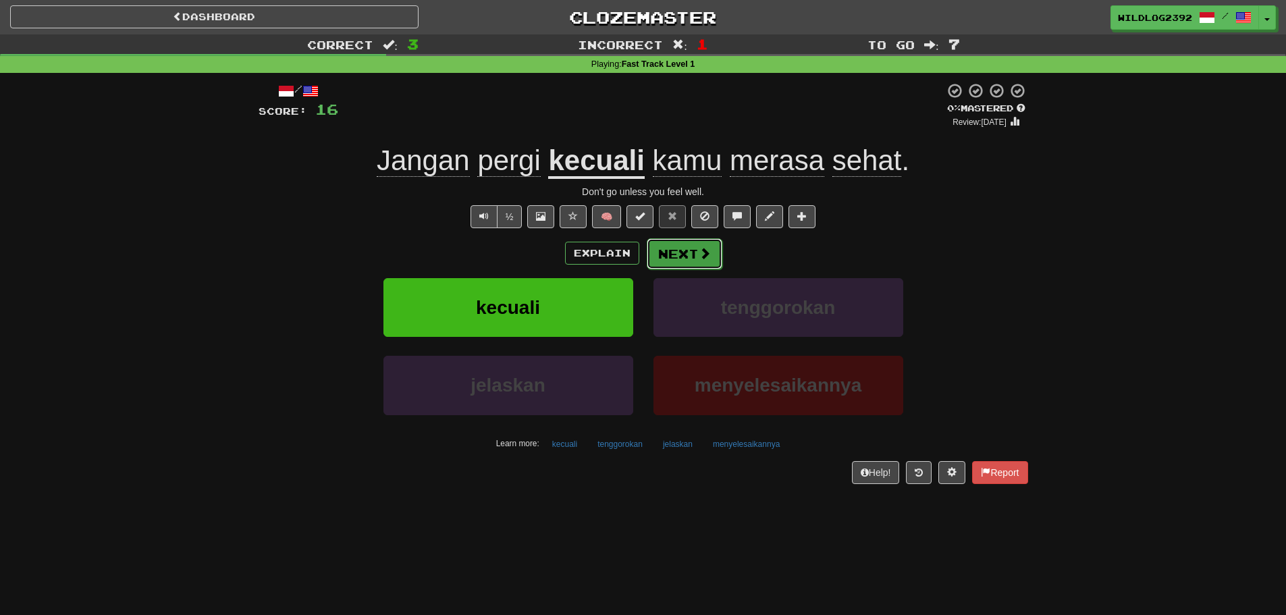
click at [704, 263] on button "Next" at bounding box center [685, 253] width 76 height 31
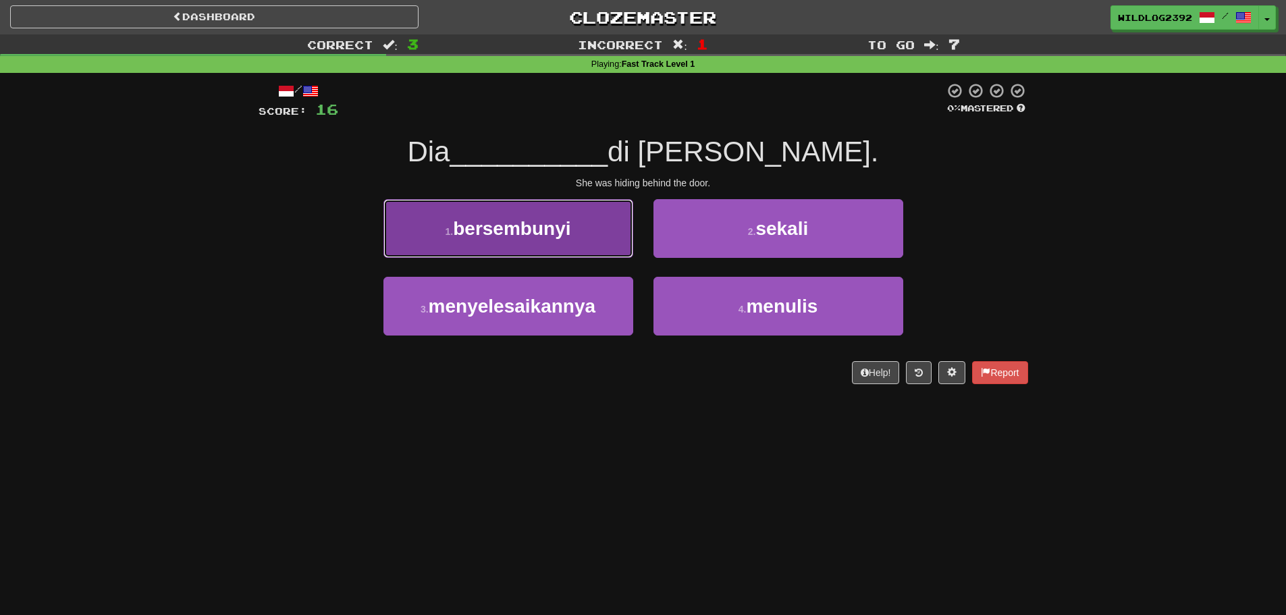
click at [523, 240] on button "1 . bersembunyi" at bounding box center [509, 228] width 250 height 59
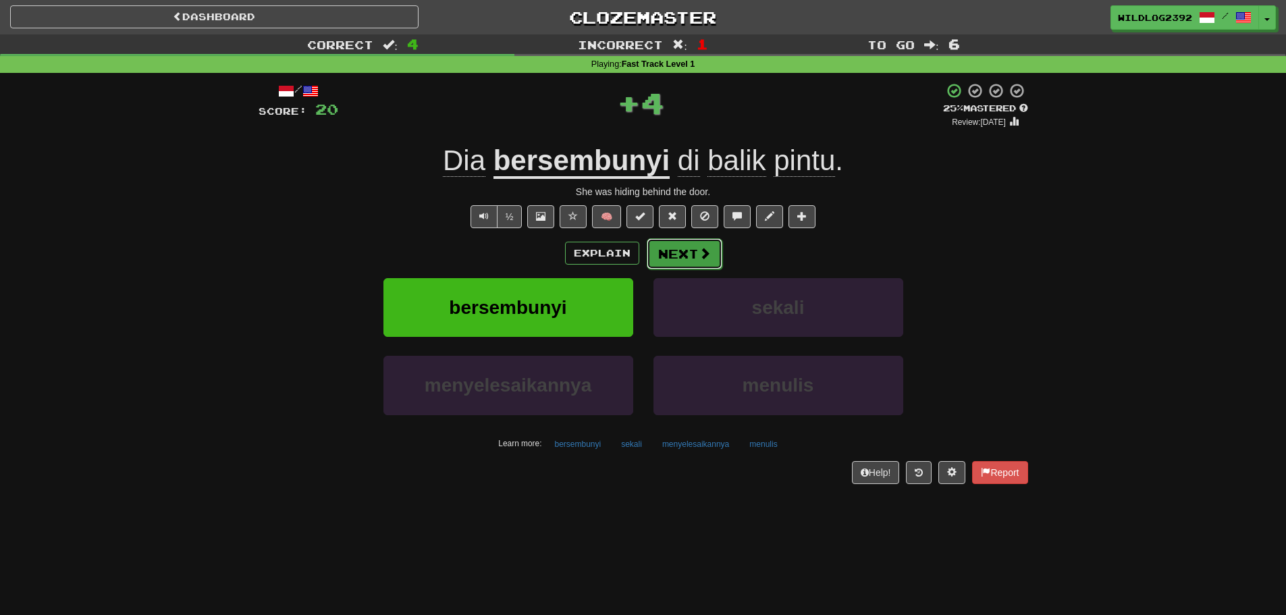
click at [700, 265] on button "Next" at bounding box center [685, 253] width 76 height 31
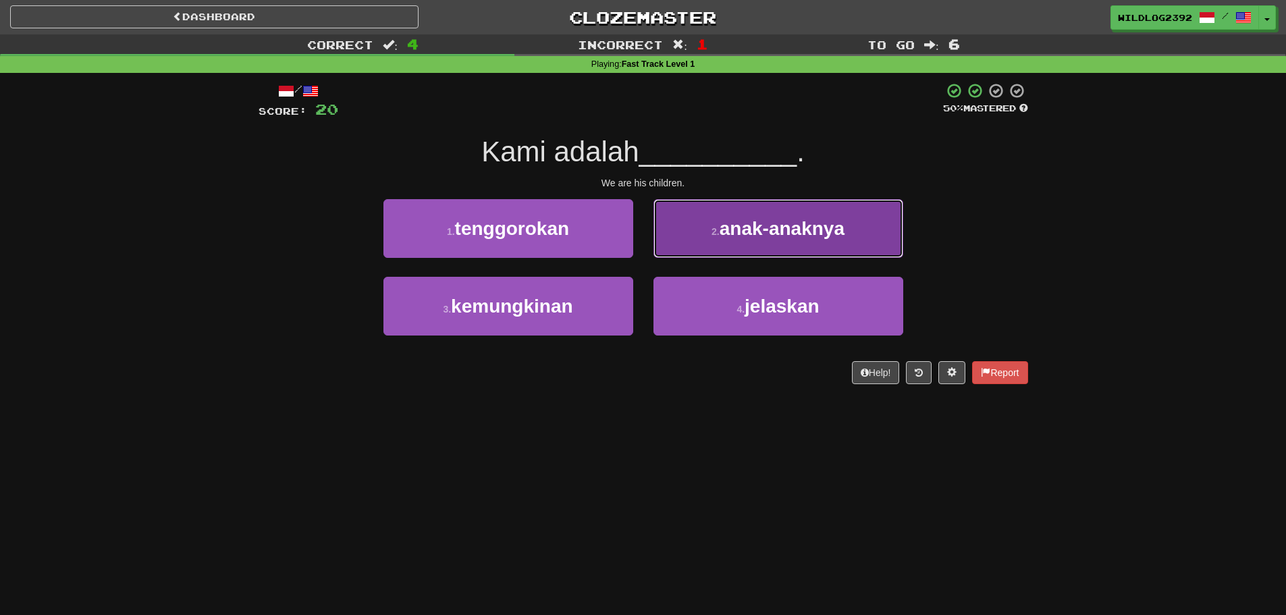
click at [836, 235] on span "anak-anaknya" at bounding box center [782, 228] width 125 height 21
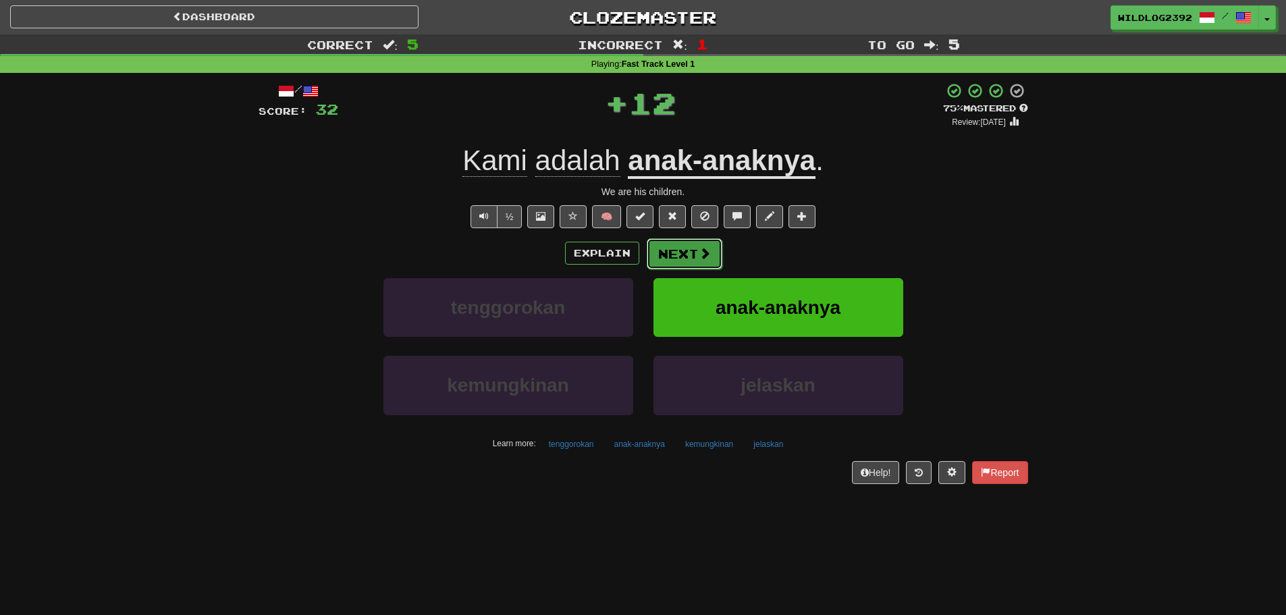
click at [720, 254] on button "Next" at bounding box center [685, 253] width 76 height 31
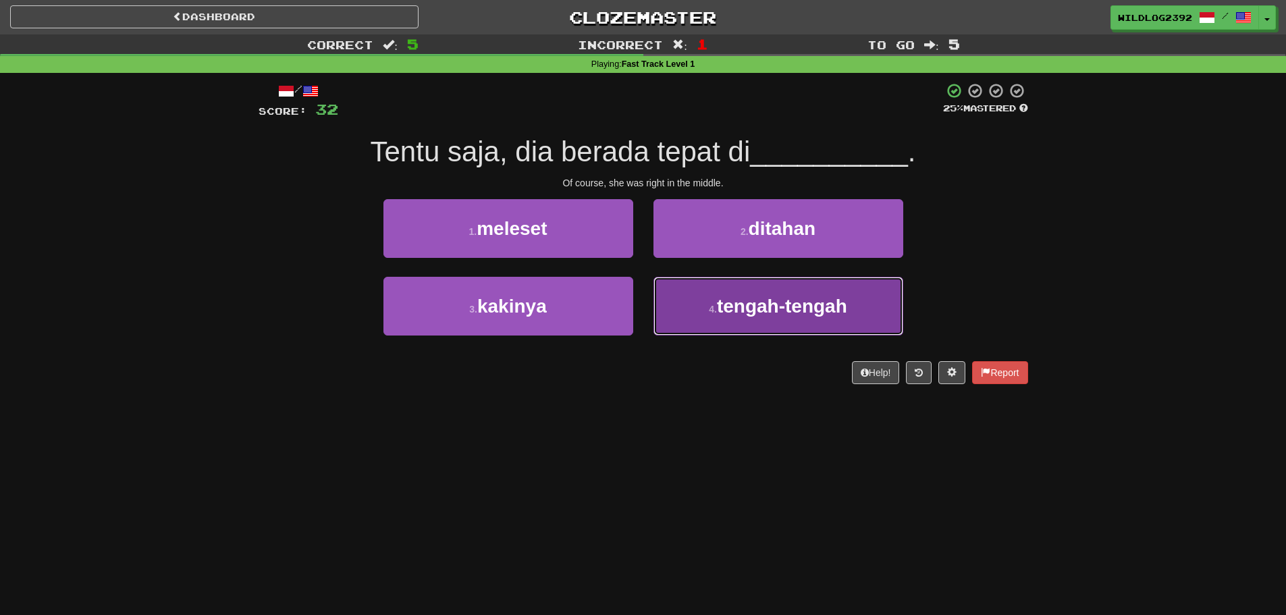
click at [809, 314] on span "tengah-tengah" at bounding box center [782, 306] width 130 height 21
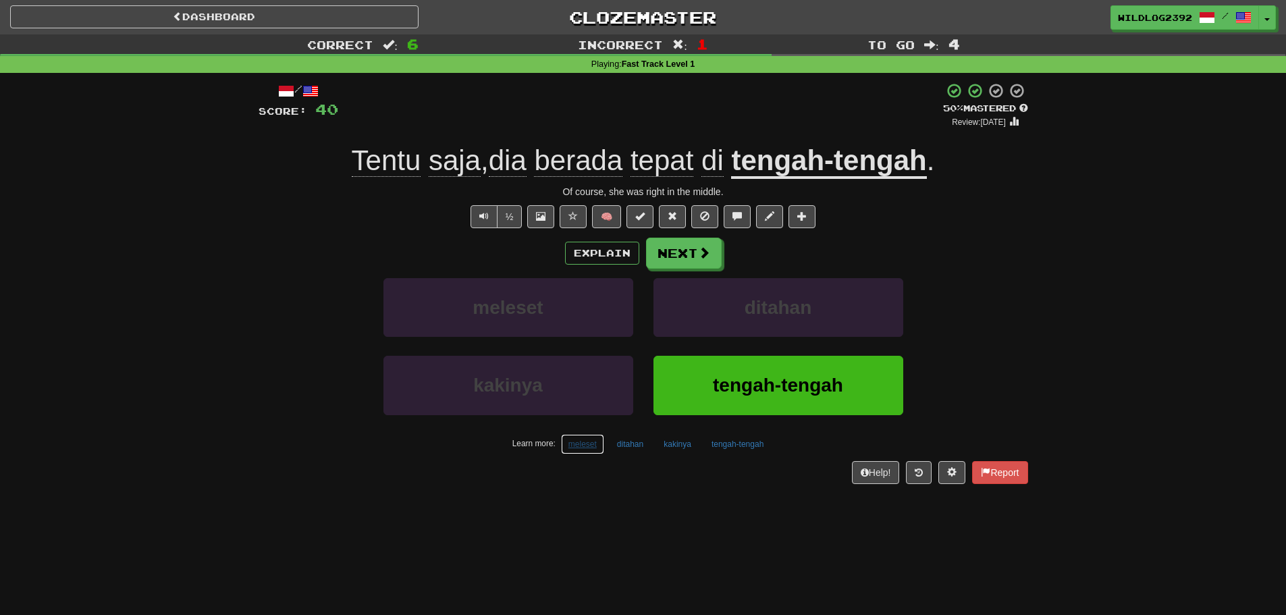
click at [581, 443] on button "meleset" at bounding box center [582, 444] width 43 height 20
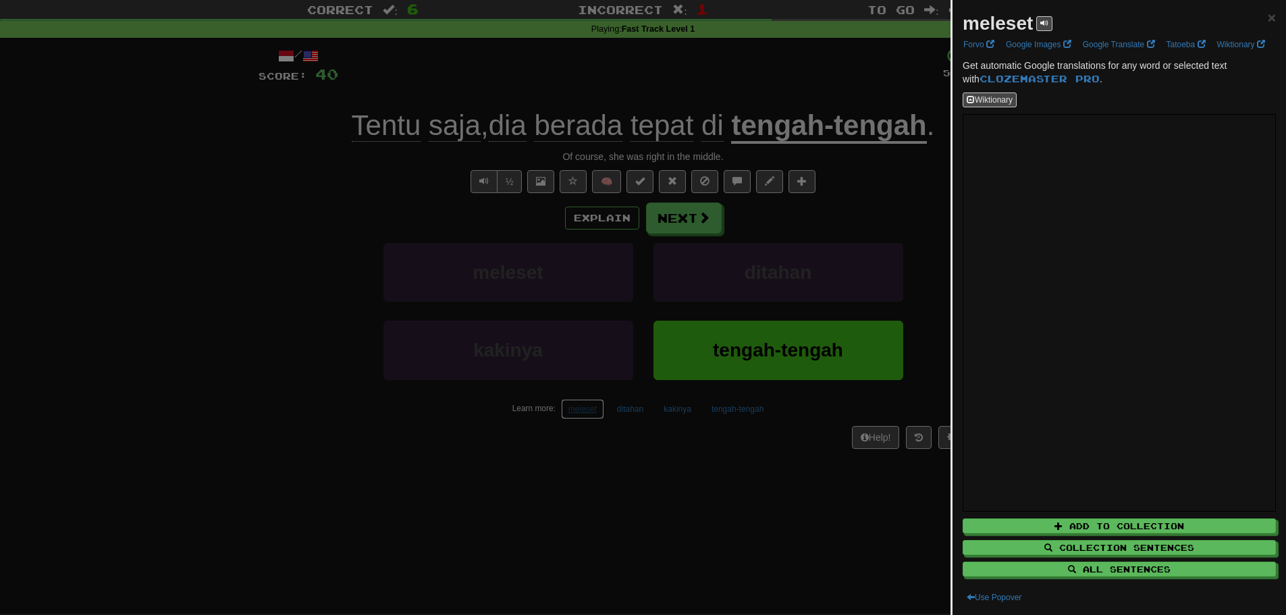
scroll to position [68, 0]
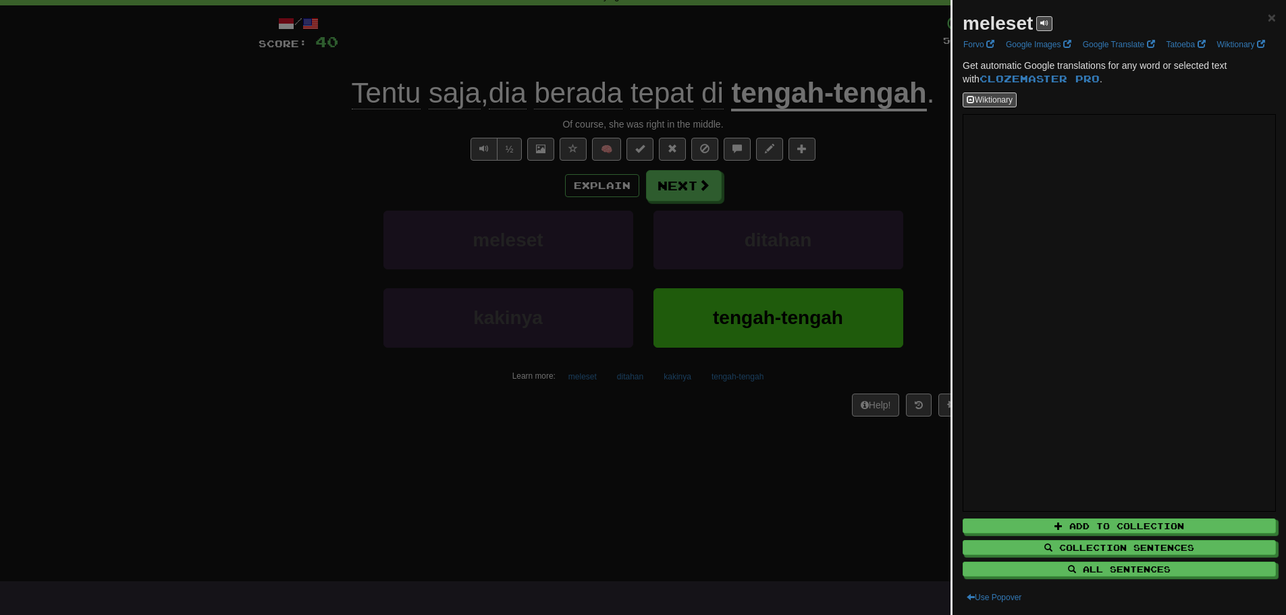
click at [694, 448] on div at bounding box center [643, 307] width 1286 height 615
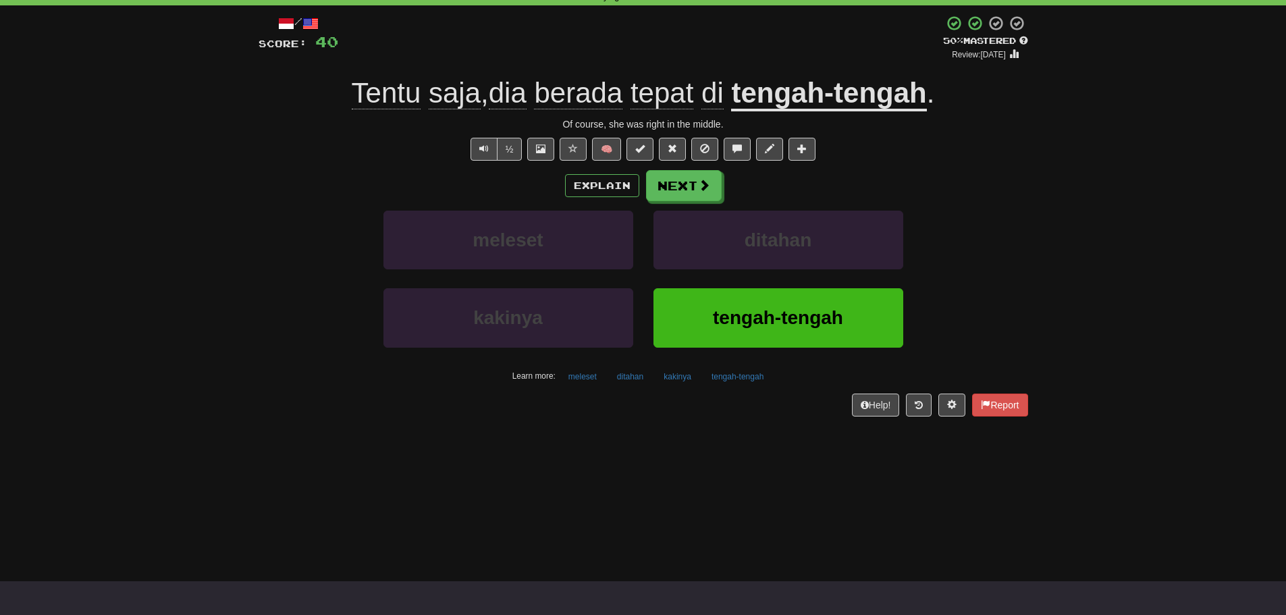
click at [740, 468] on div "Dashboard Clozemaster WildLog2392 / Toggle Dropdown Dashboard Leaderboard Activ…" at bounding box center [643, 239] width 1286 height 615
click at [667, 188] on button "Next" at bounding box center [685, 186] width 76 height 31
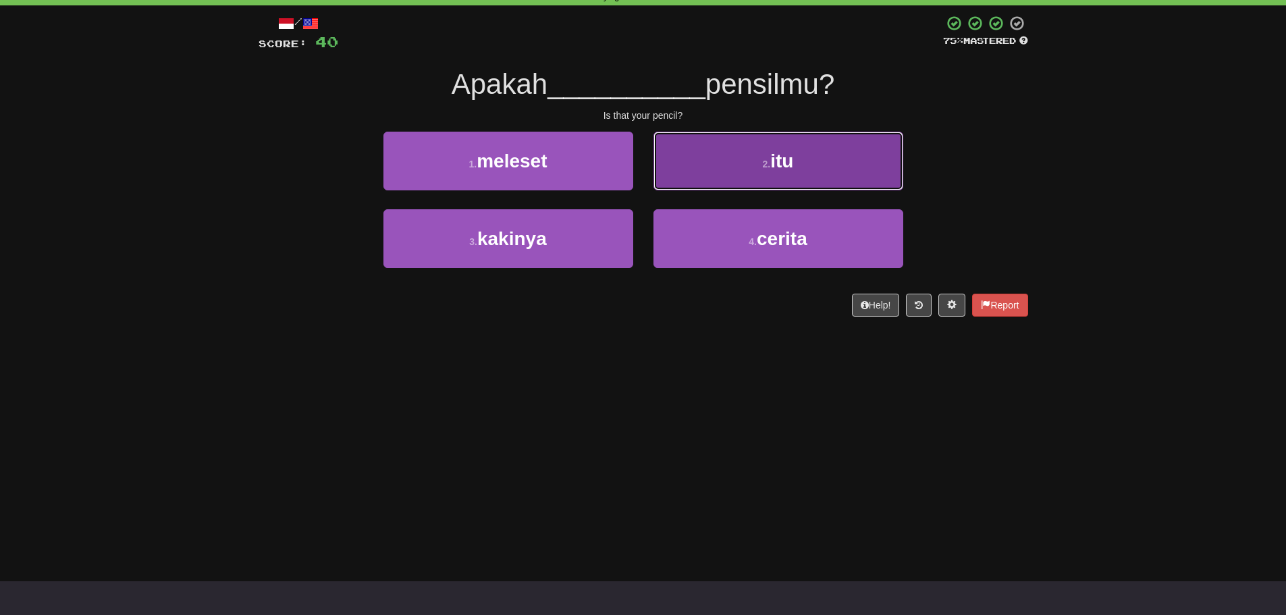
click at [856, 170] on button "2 . itu" at bounding box center [779, 161] width 250 height 59
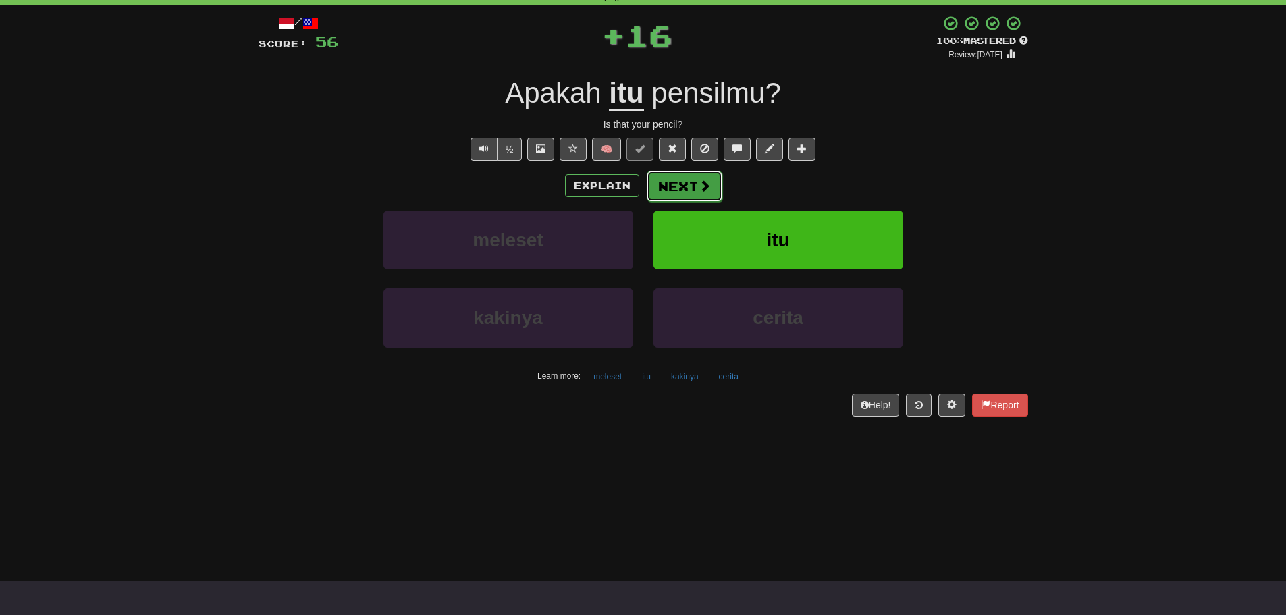
click at [711, 192] on button "Next" at bounding box center [685, 186] width 76 height 31
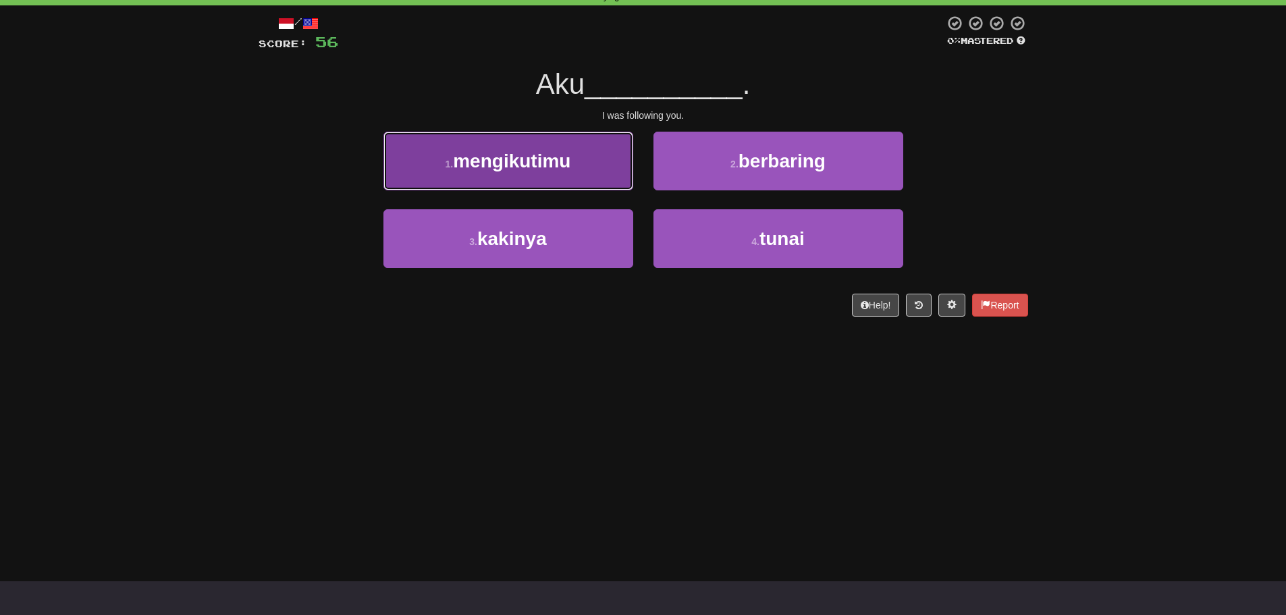
click at [531, 157] on span "mengikutimu" at bounding box center [511, 161] width 117 height 21
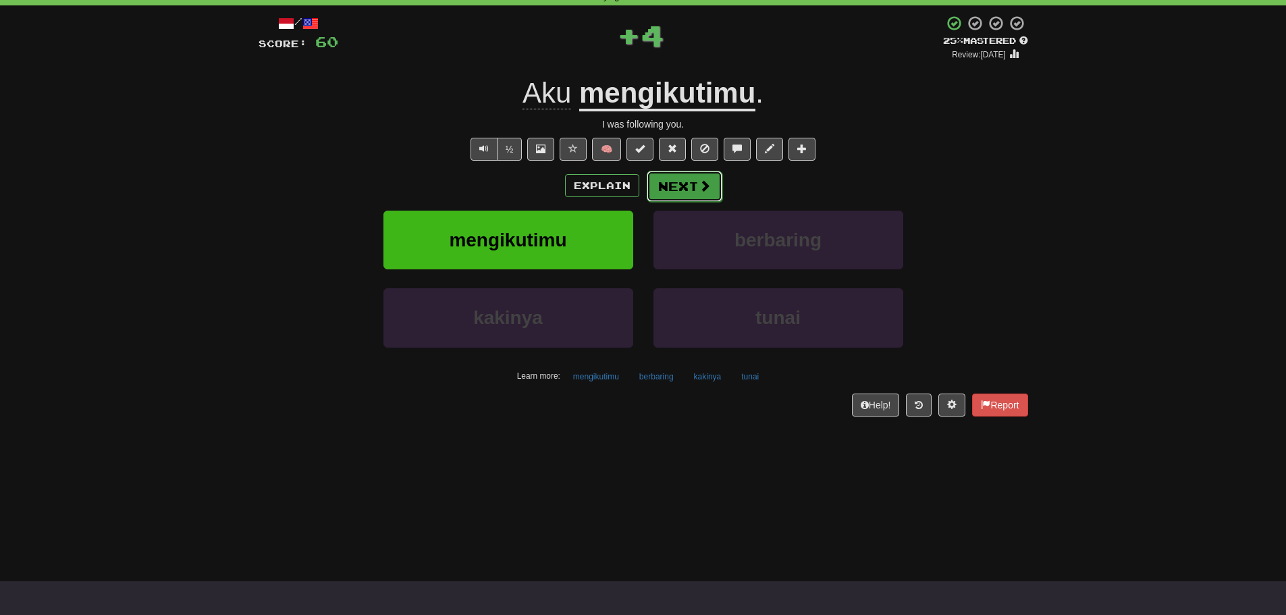
click at [662, 182] on button "Next" at bounding box center [685, 186] width 76 height 31
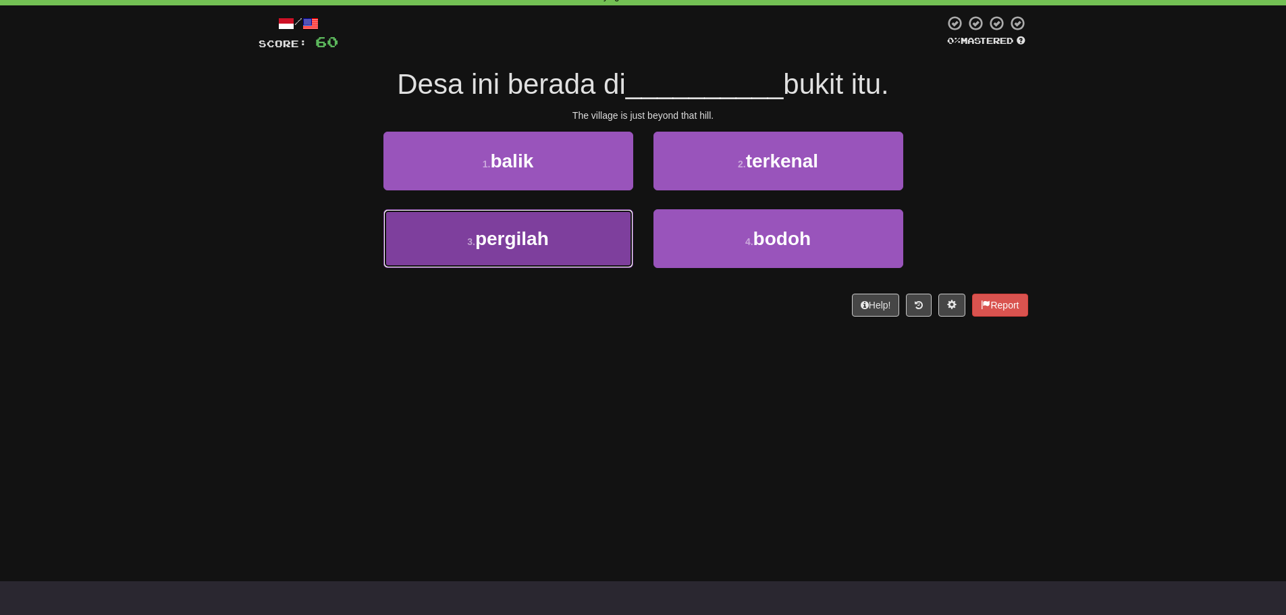
click at [567, 233] on button "3 . pergilah" at bounding box center [509, 238] width 250 height 59
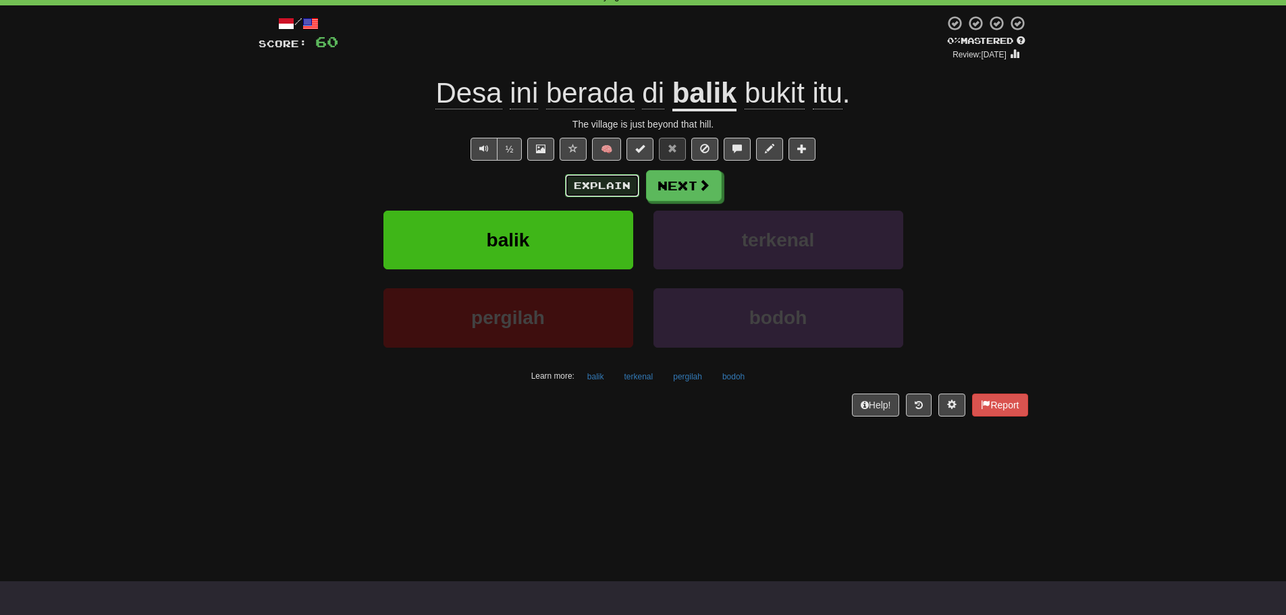
click at [583, 190] on button "Explain" at bounding box center [602, 185] width 74 height 23
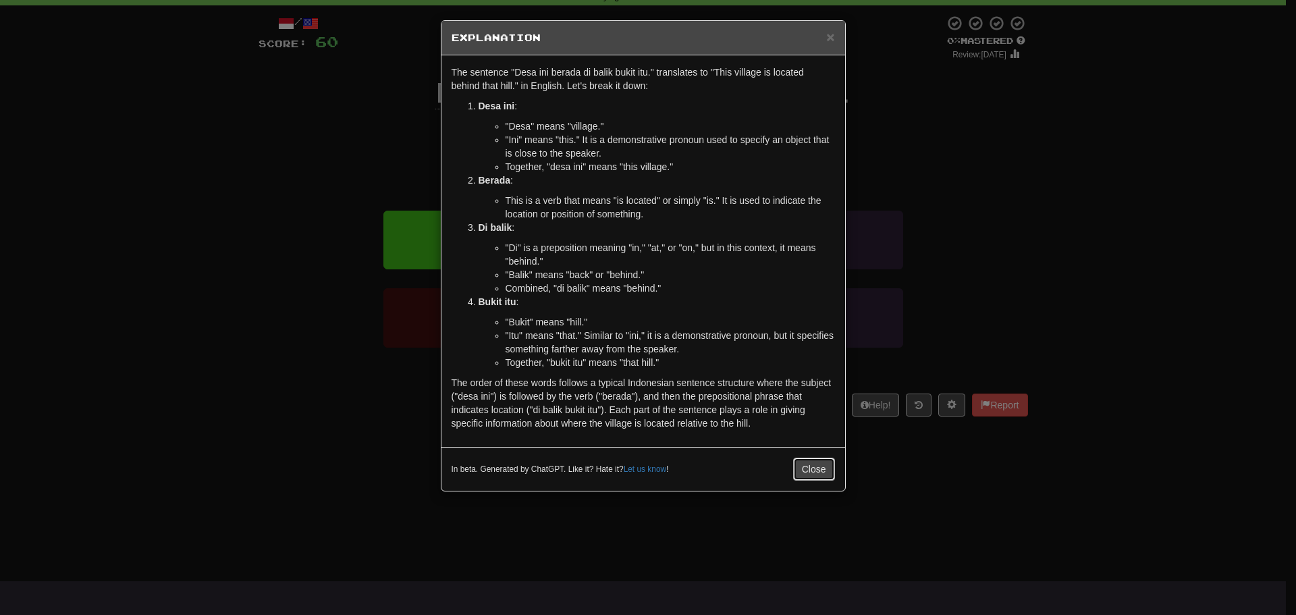
click at [804, 474] on button "Close" at bounding box center [814, 469] width 42 height 23
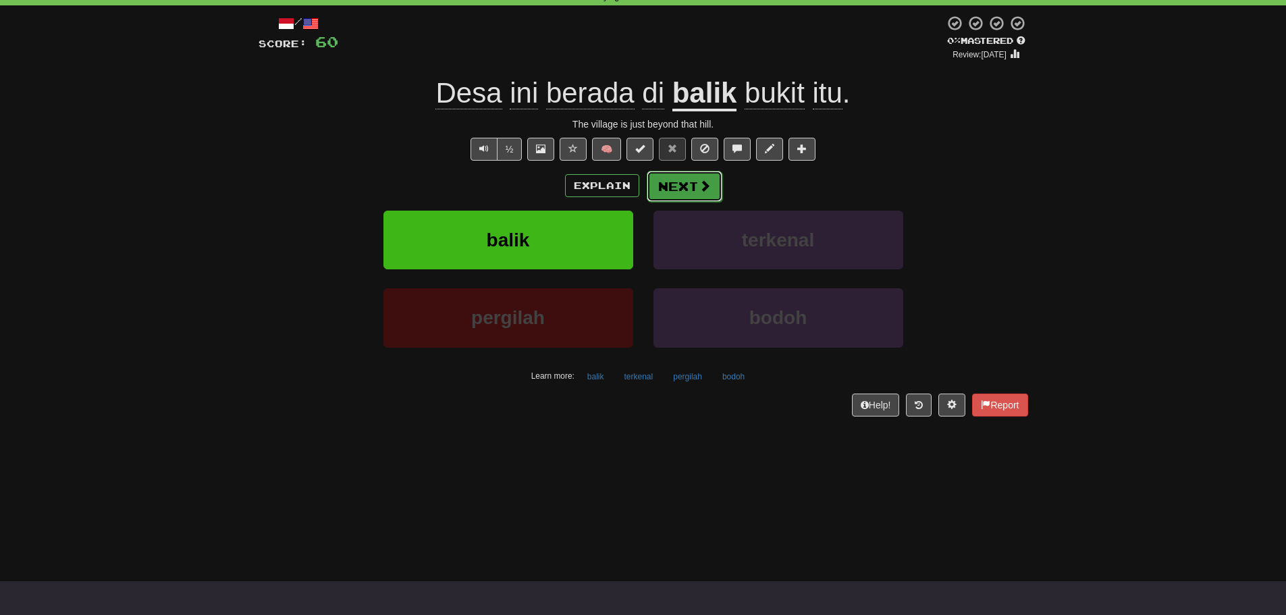
click at [689, 178] on button "Next" at bounding box center [685, 186] width 76 height 31
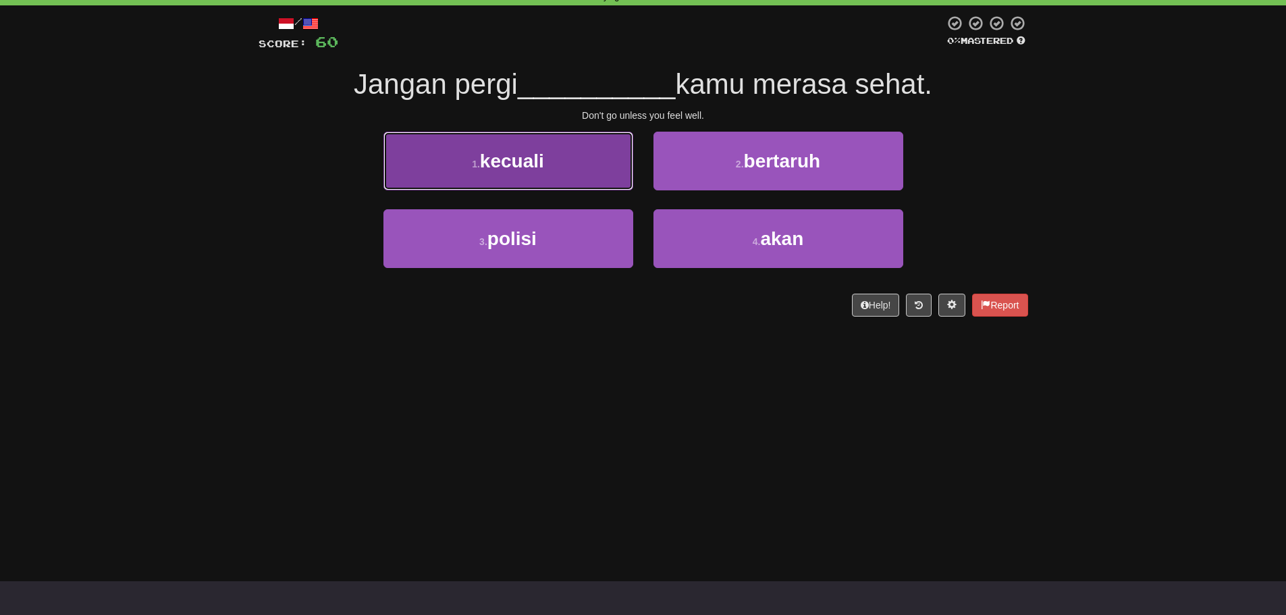
click at [539, 171] on button "1 . kecuali" at bounding box center [509, 161] width 250 height 59
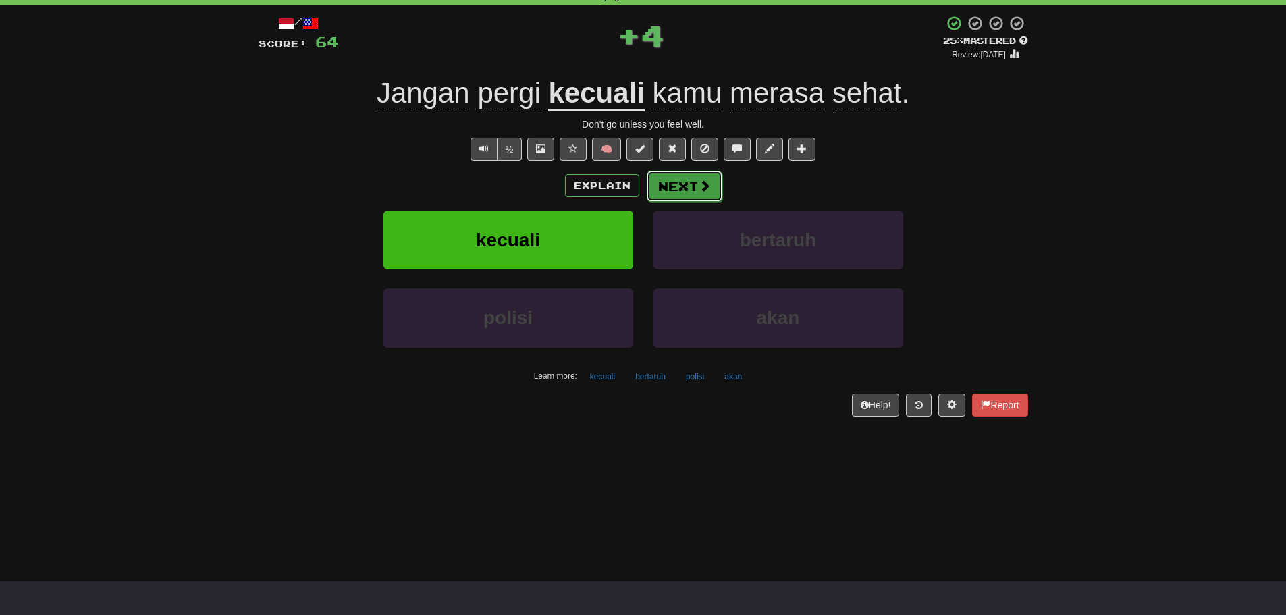
click at [666, 186] on button "Next" at bounding box center [685, 186] width 76 height 31
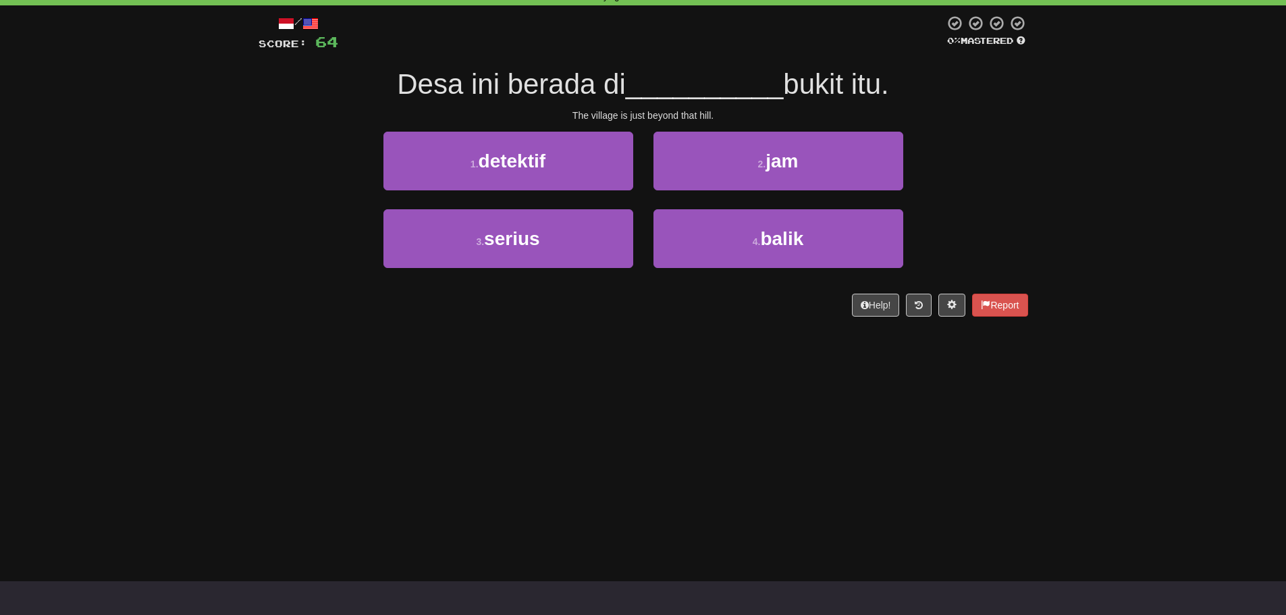
click at [258, 269] on div "3 . serius 4 . balik" at bounding box center [643, 248] width 810 height 78
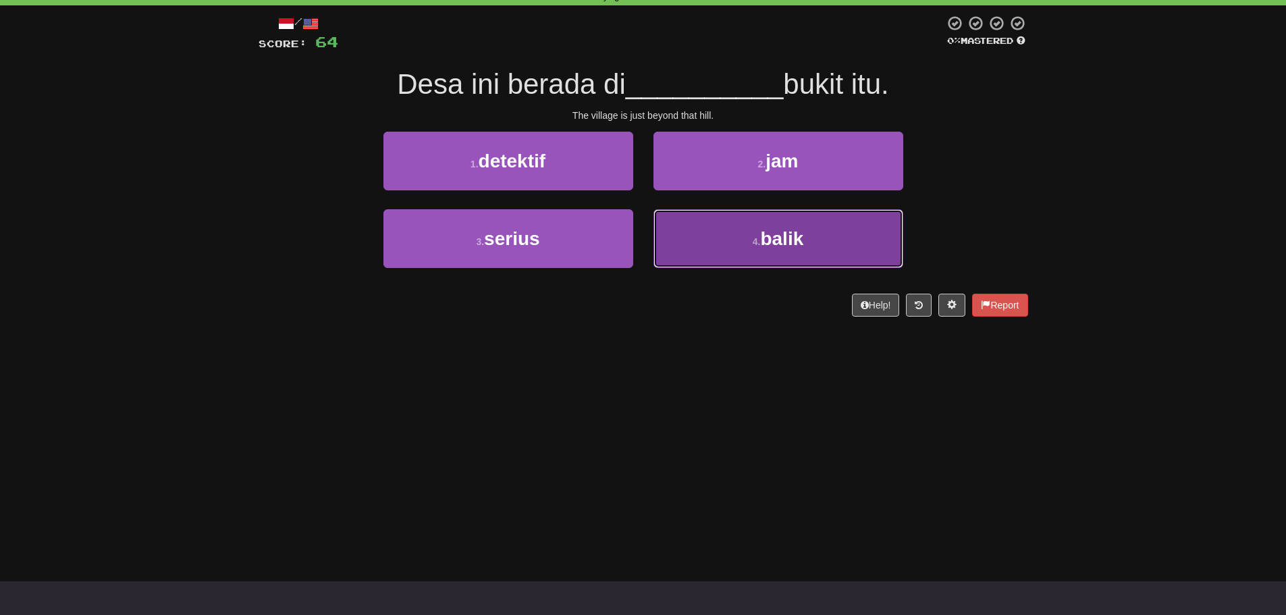
click at [828, 243] on button "4 . balik" at bounding box center [779, 238] width 250 height 59
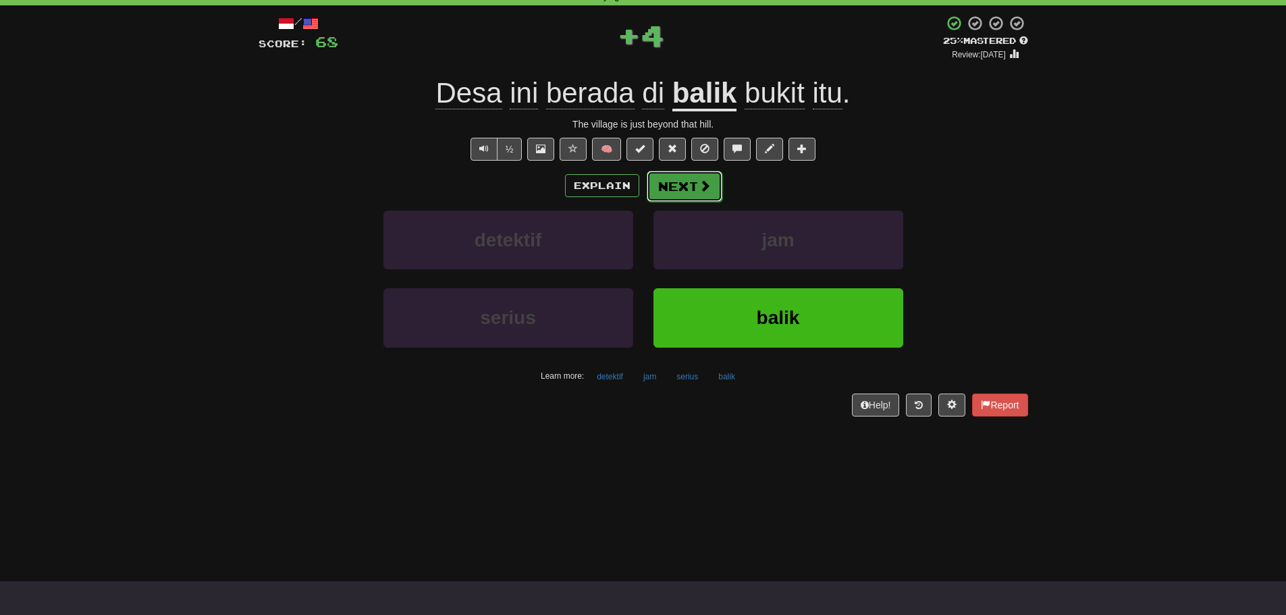
click at [704, 184] on span at bounding box center [705, 186] width 12 height 12
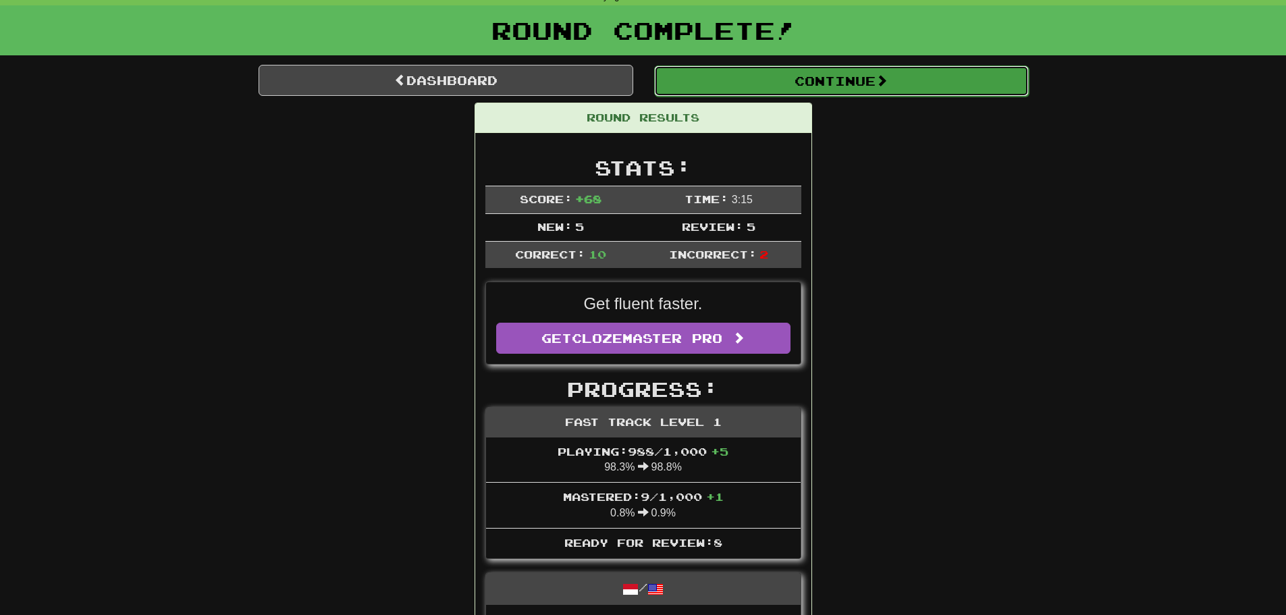
click at [780, 79] on button "Continue" at bounding box center [841, 80] width 375 height 31
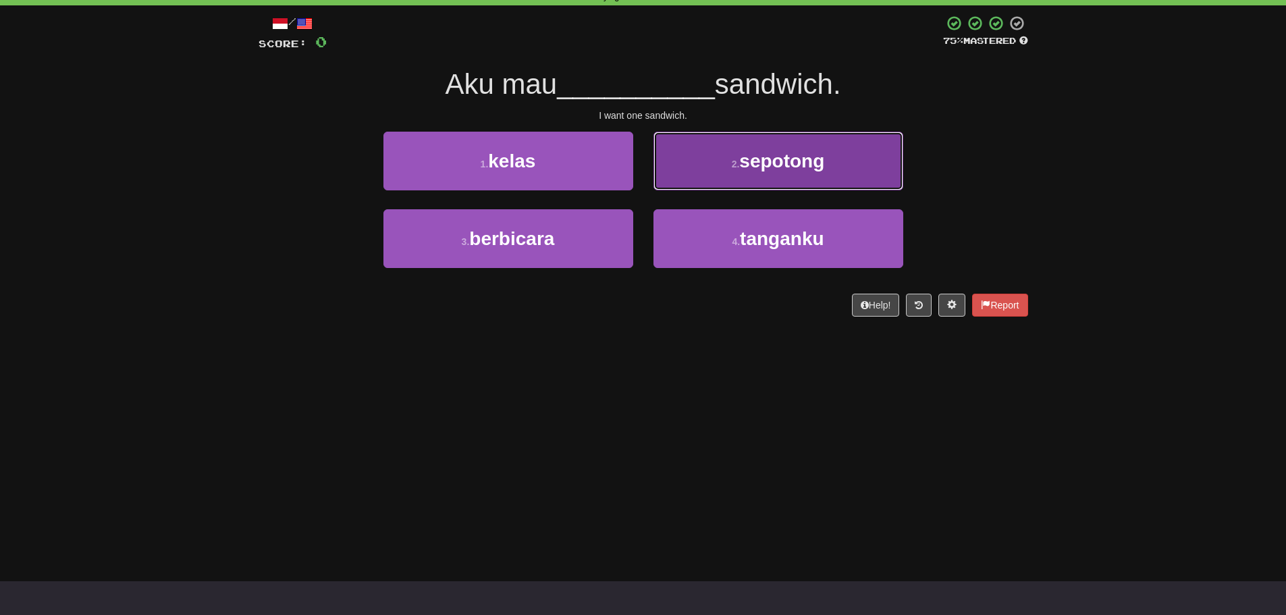
click at [733, 157] on button "2 . sepotong" at bounding box center [779, 161] width 250 height 59
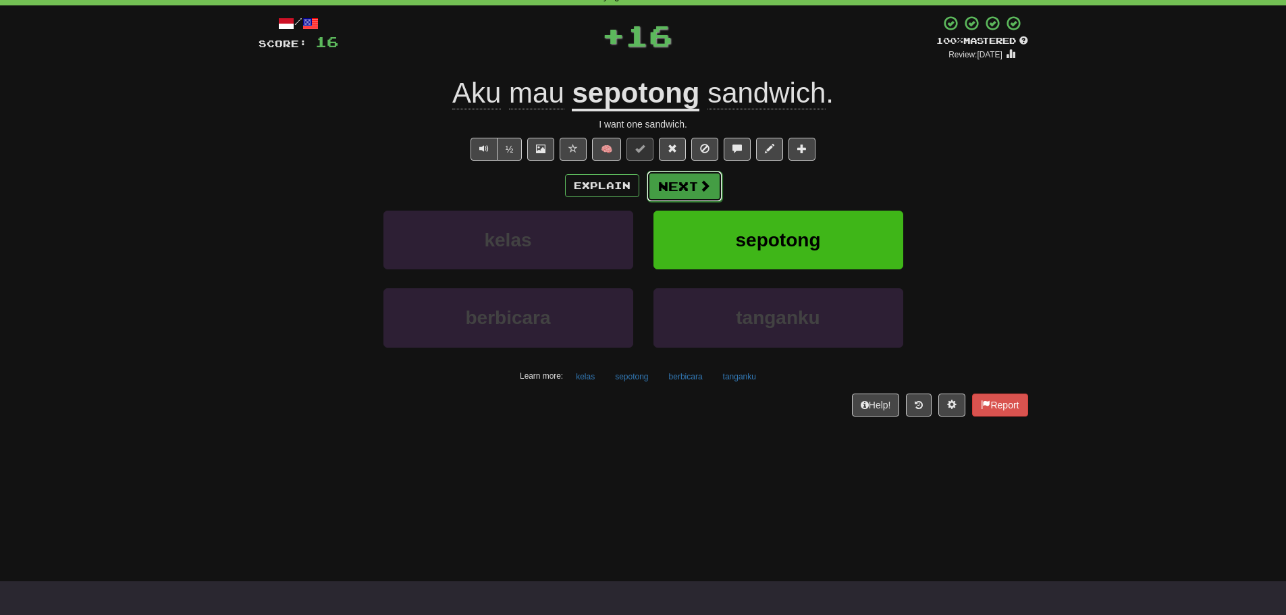
click at [691, 190] on button "Next" at bounding box center [685, 186] width 76 height 31
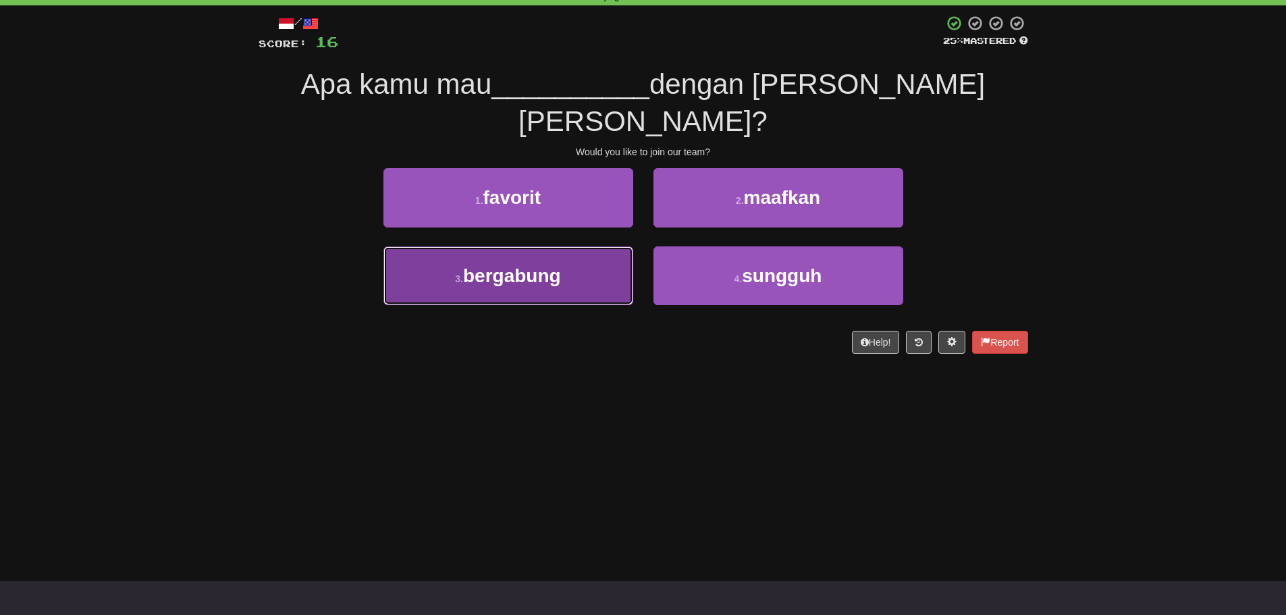
click at [558, 250] on button "3 . bergabung" at bounding box center [509, 275] width 250 height 59
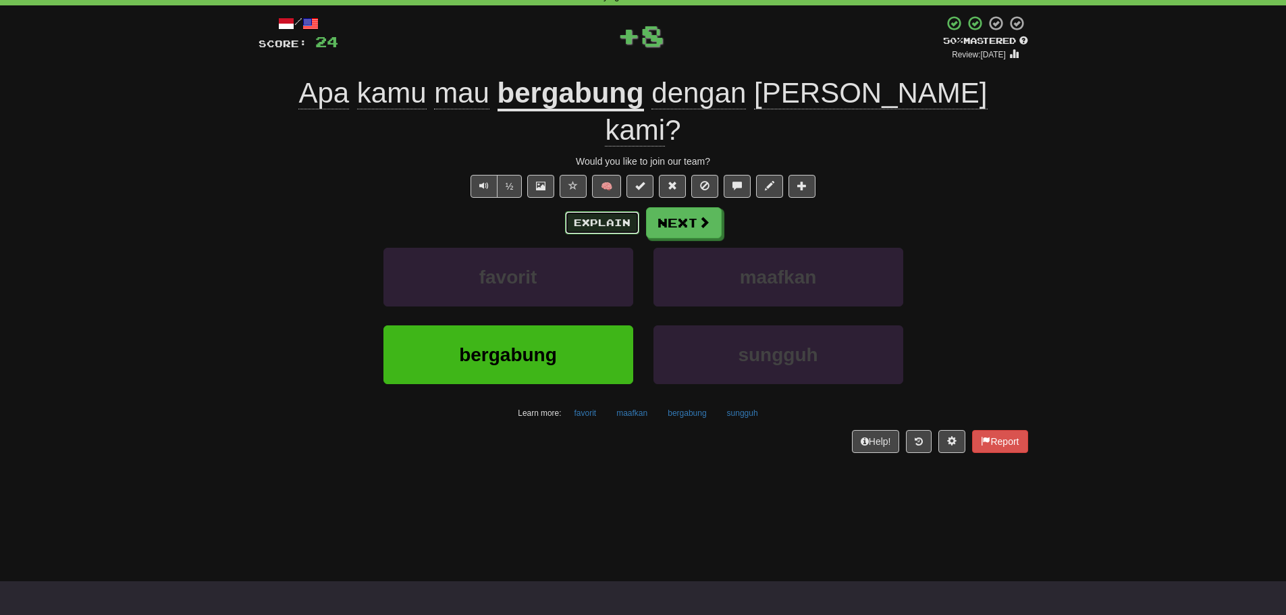
click at [592, 211] on button "Explain" at bounding box center [602, 222] width 74 height 23
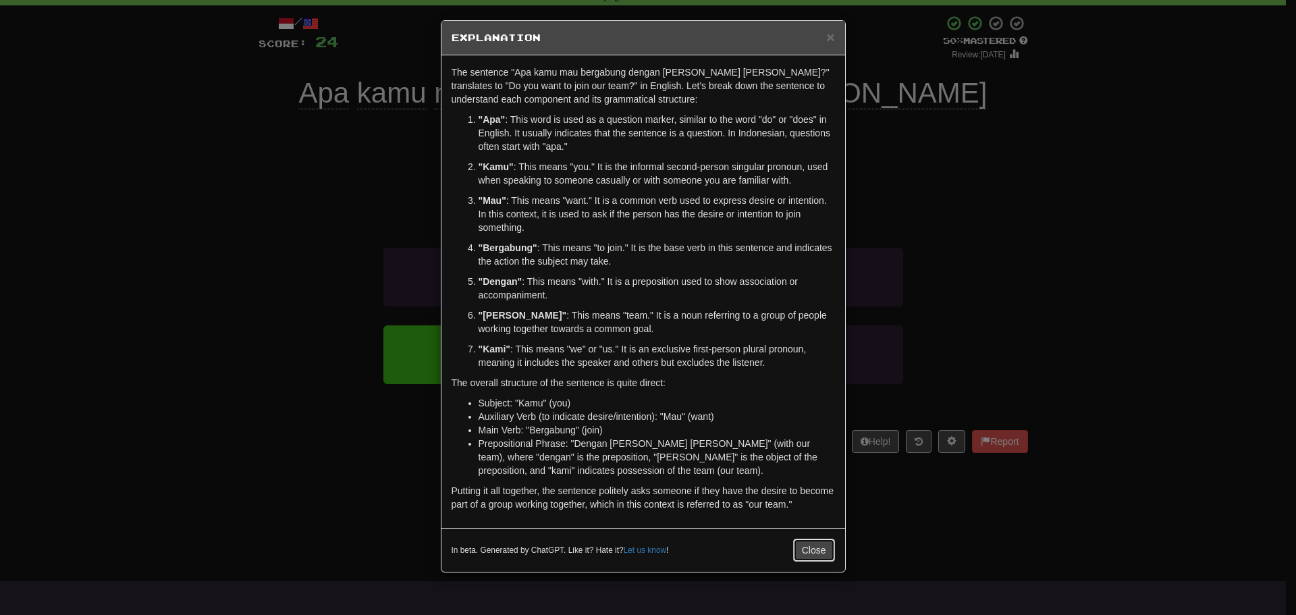
click at [810, 557] on button "Close" at bounding box center [814, 550] width 42 height 23
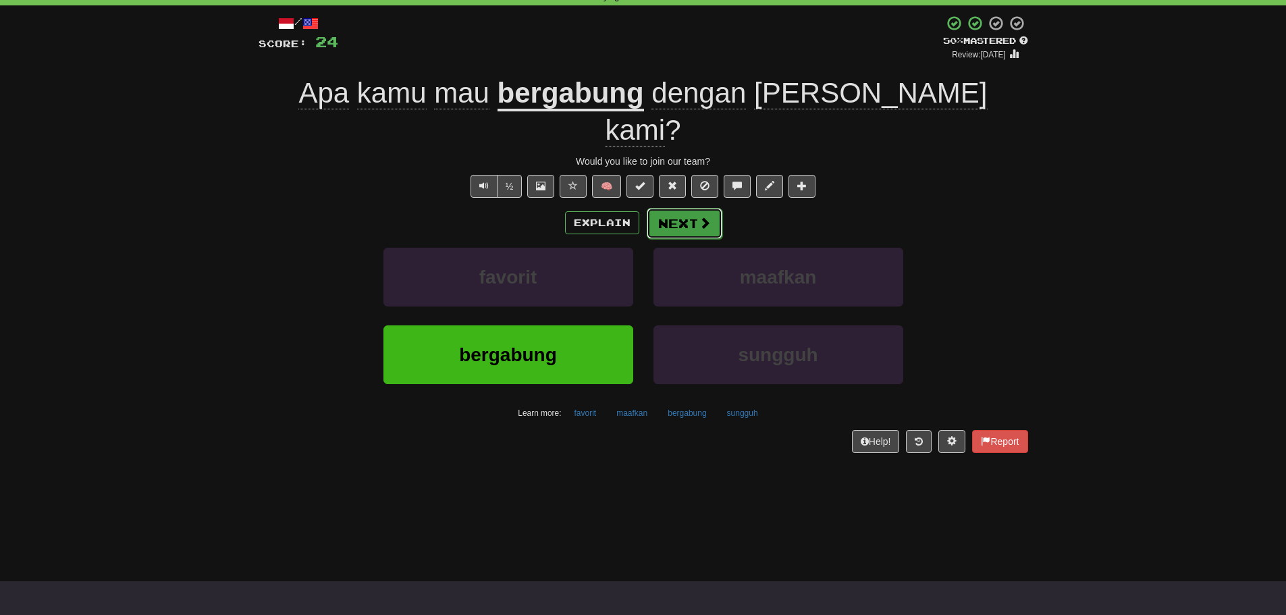
click at [700, 217] on span at bounding box center [705, 223] width 12 height 12
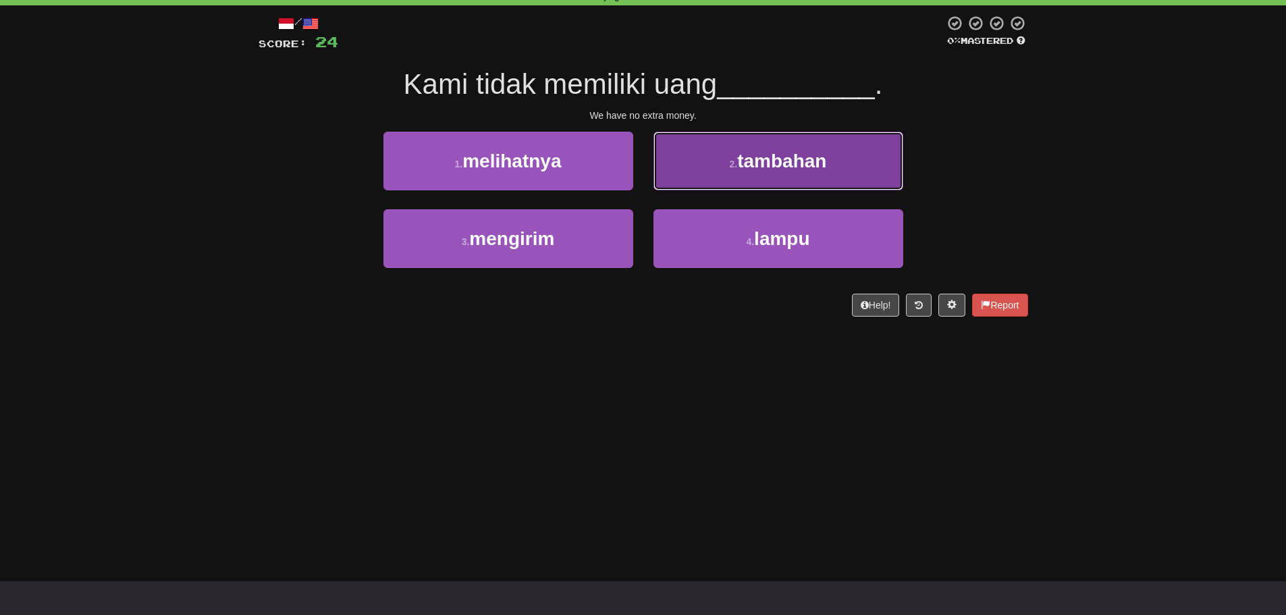
click at [754, 169] on span "tambahan" at bounding box center [781, 161] width 89 height 21
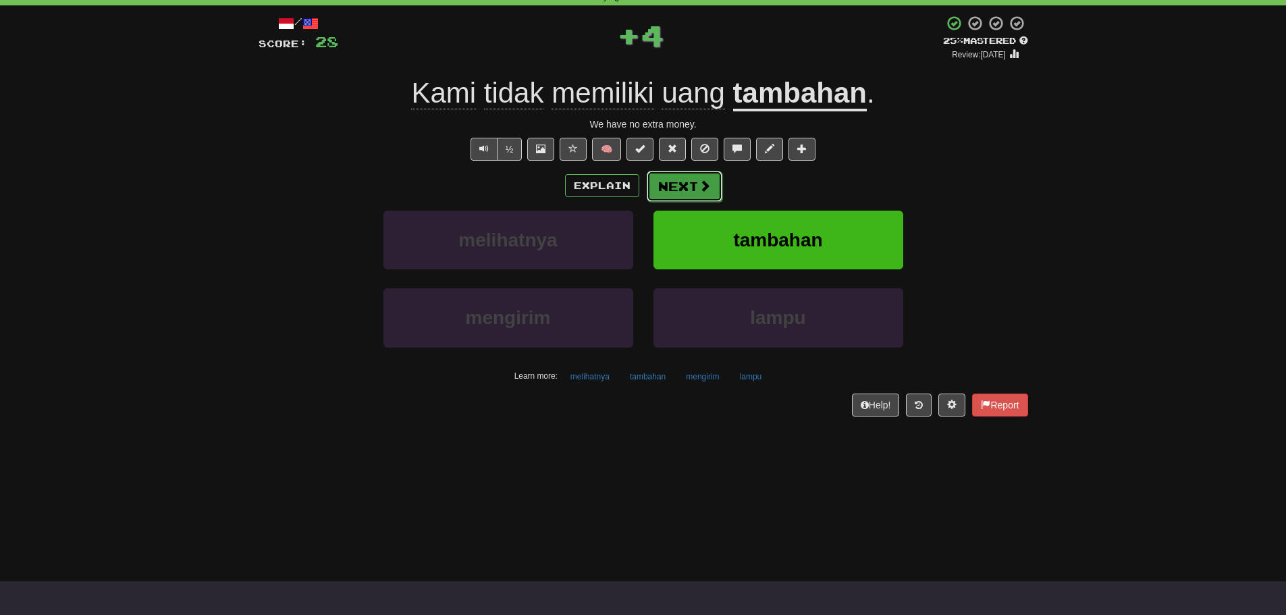
click at [699, 185] on span at bounding box center [705, 186] width 12 height 12
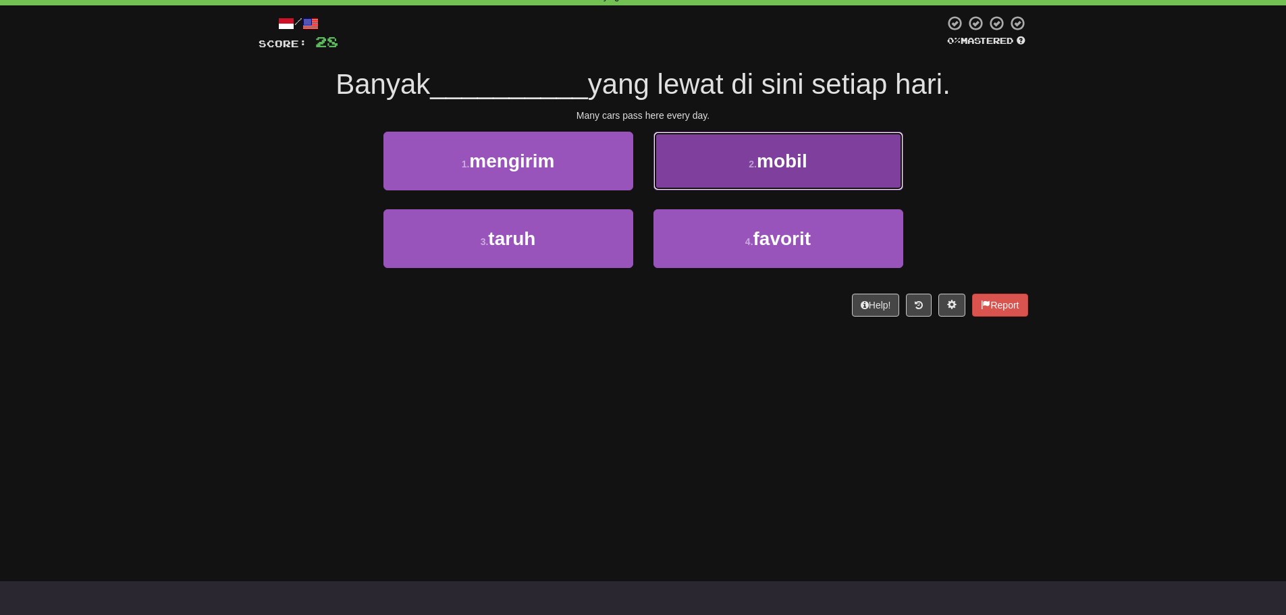
click at [719, 169] on button "2 . mobil" at bounding box center [779, 161] width 250 height 59
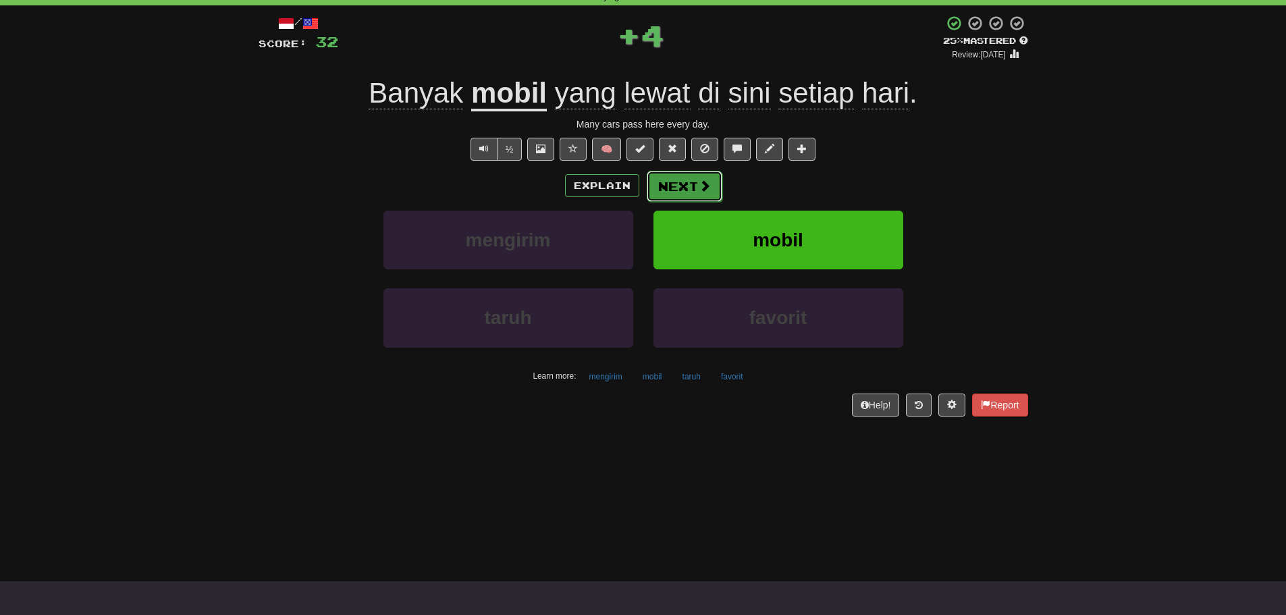
click at [687, 178] on button "Next" at bounding box center [685, 186] width 76 height 31
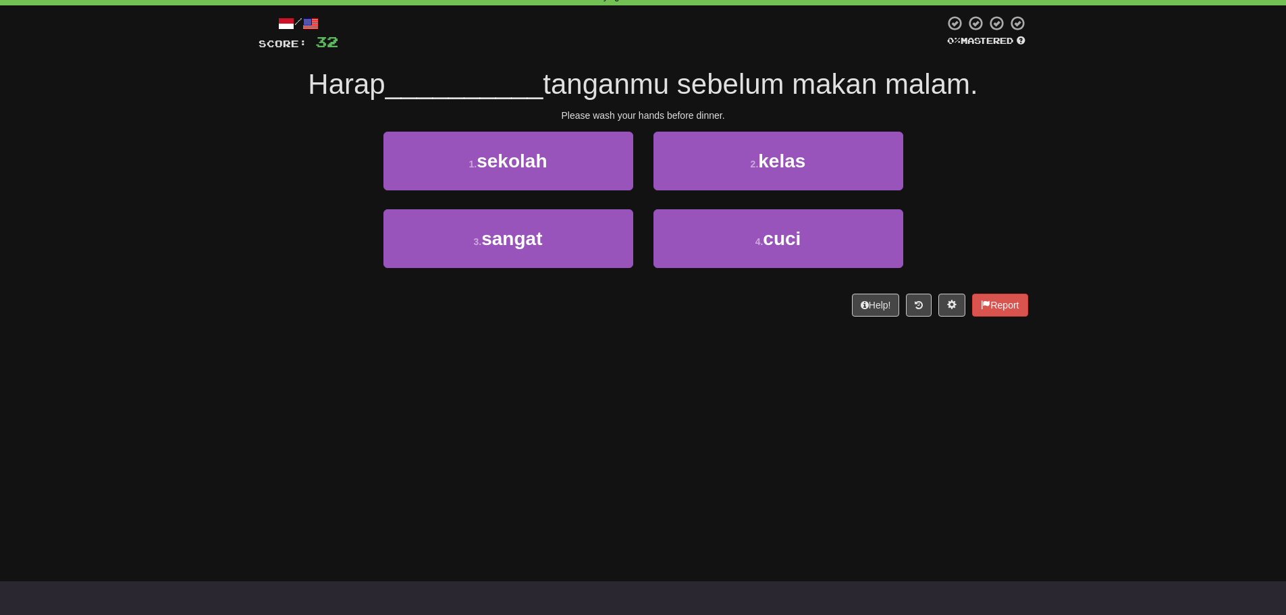
click at [1207, 175] on div "Correct : 4 Incorrect : 0 To go : 6 Playing : Fast Track Level 1 / Score: 32 0 …" at bounding box center [643, 151] width 1286 height 369
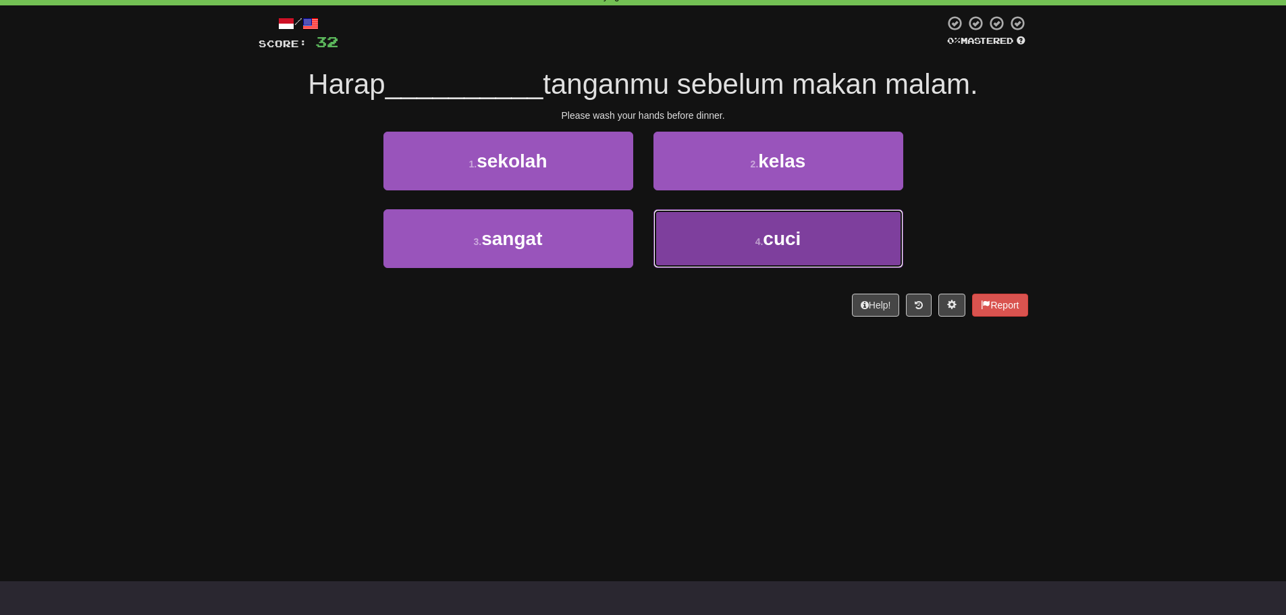
click at [772, 245] on span "cuci" at bounding box center [782, 238] width 38 height 21
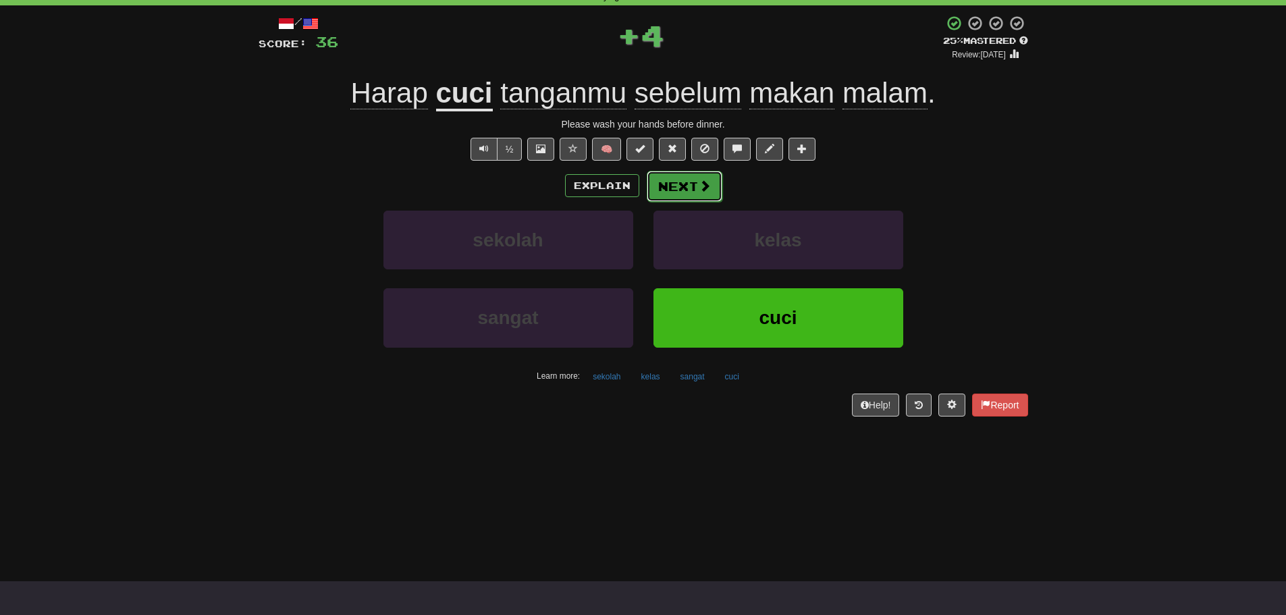
click at [685, 194] on button "Next" at bounding box center [685, 186] width 76 height 31
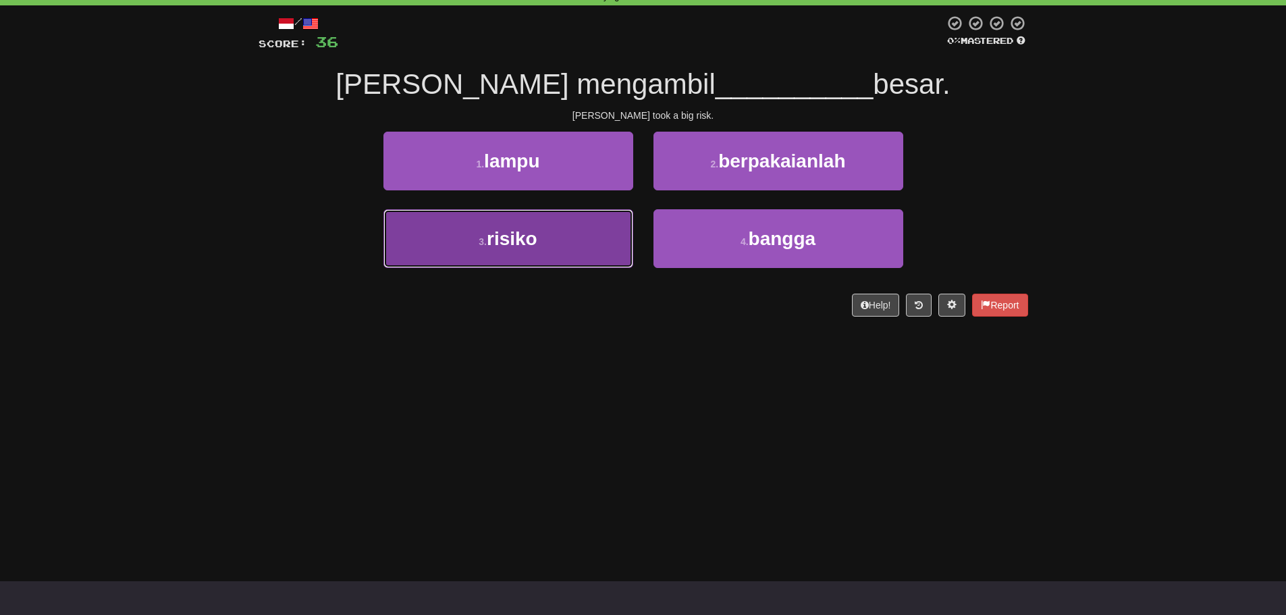
click at [534, 244] on span "risiko" at bounding box center [512, 238] width 51 height 21
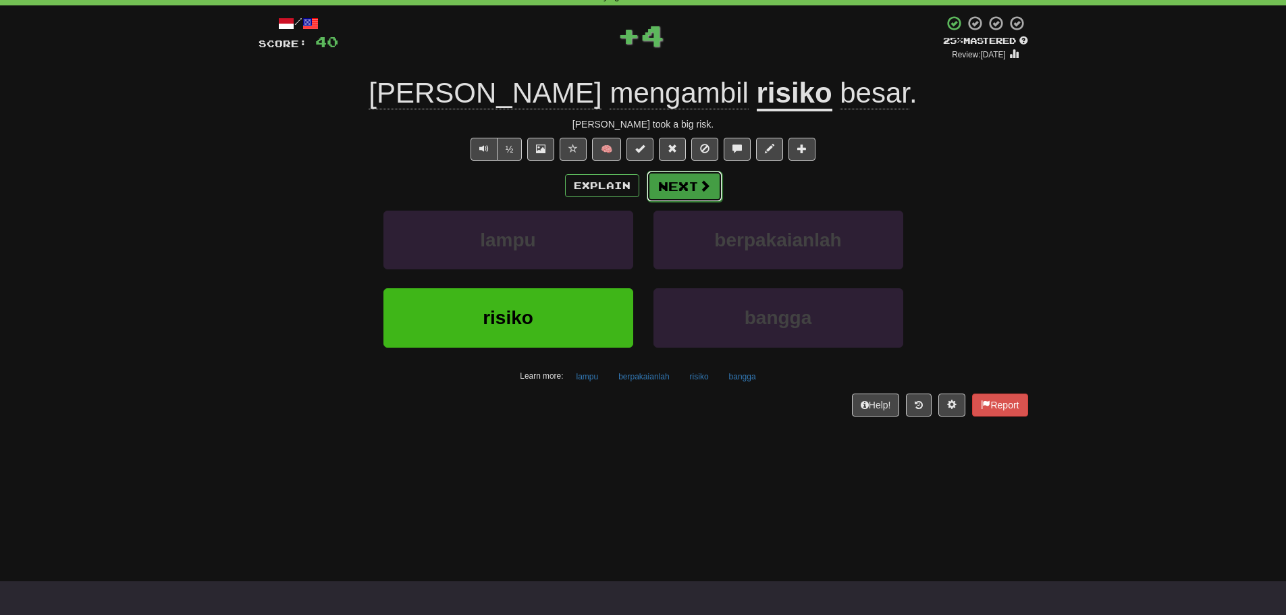
click at [664, 187] on button "Next" at bounding box center [685, 186] width 76 height 31
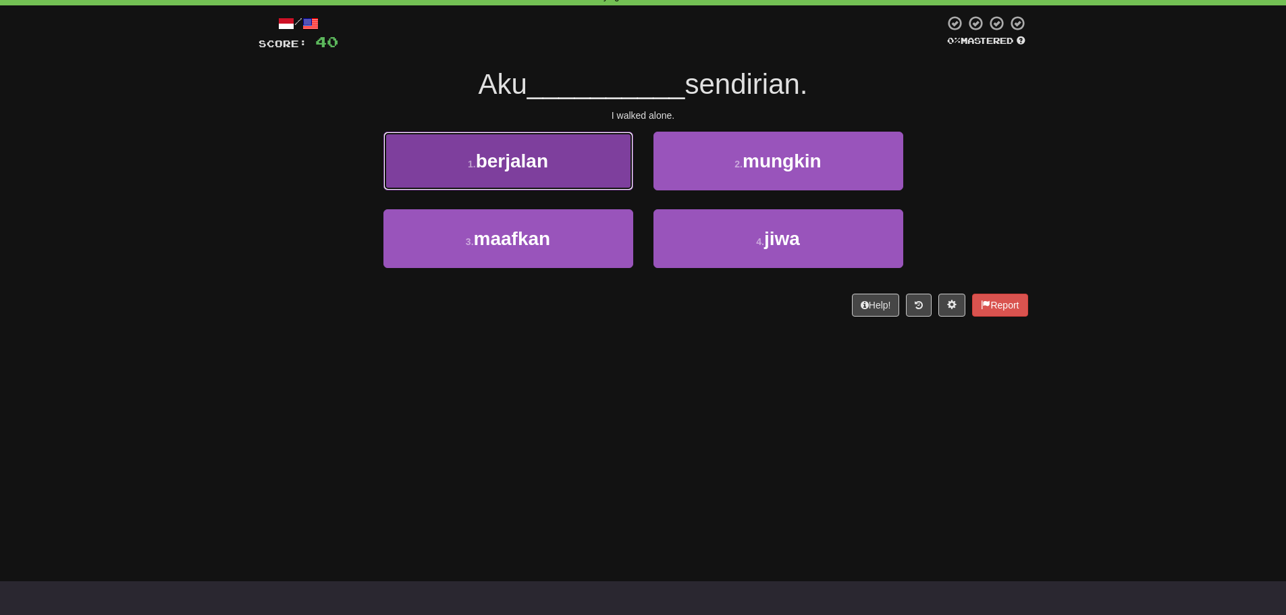
click at [464, 165] on button "1 . berjalan" at bounding box center [509, 161] width 250 height 59
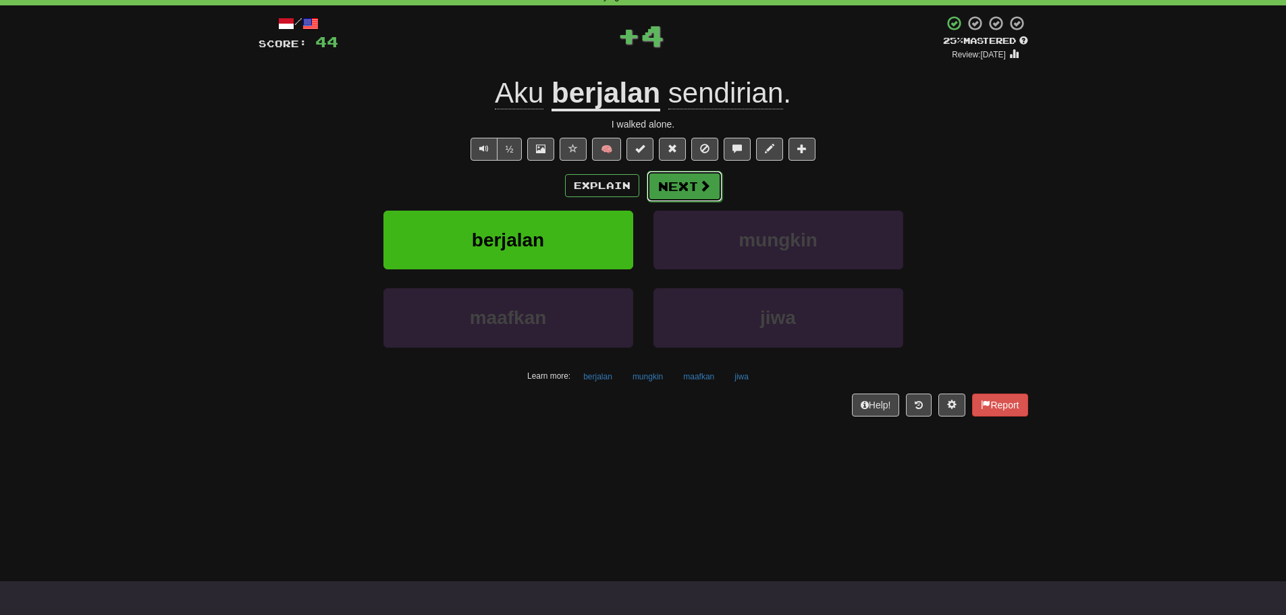
click at [678, 185] on button "Next" at bounding box center [685, 186] width 76 height 31
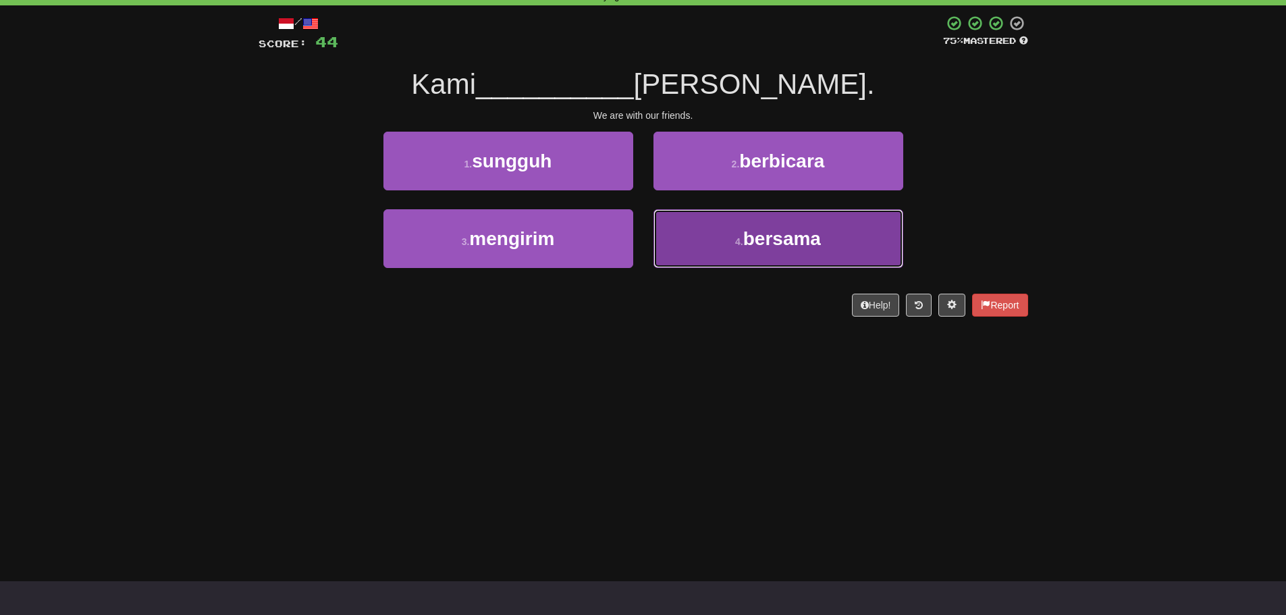
click at [731, 253] on button "4 . bersama" at bounding box center [779, 238] width 250 height 59
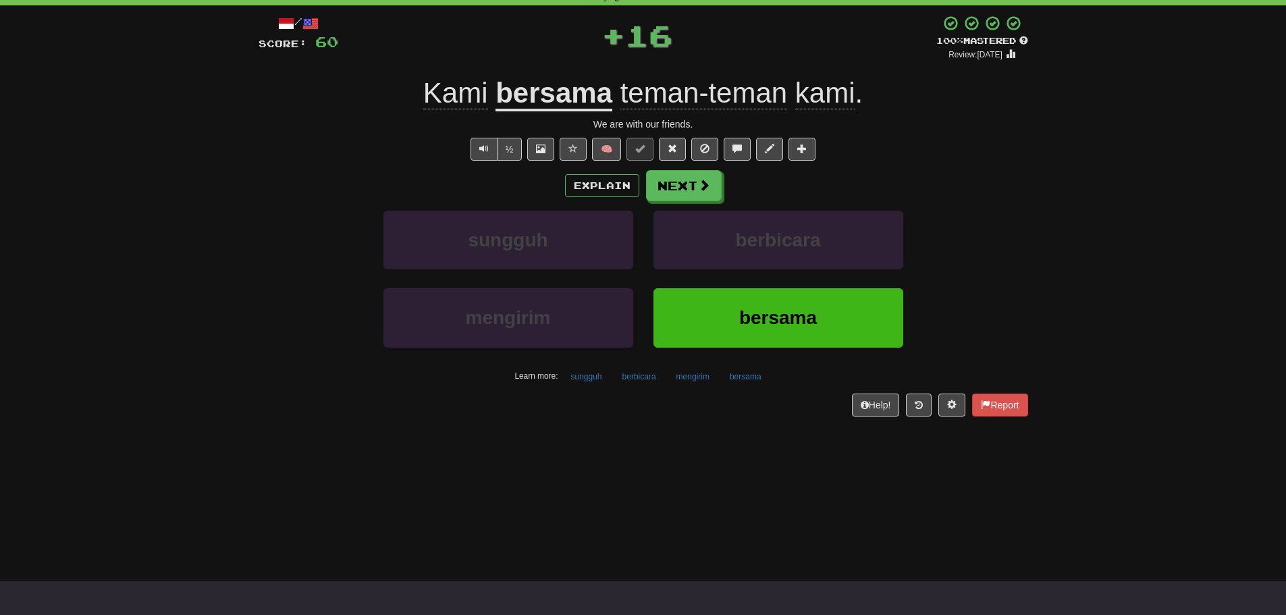
click at [257, 453] on div "Dashboard Clozemaster WildLog2392 / Toggle Dropdown Dashboard Leaderboard Activ…" at bounding box center [643, 239] width 1286 height 615
click at [677, 184] on button "Next" at bounding box center [685, 186] width 76 height 31
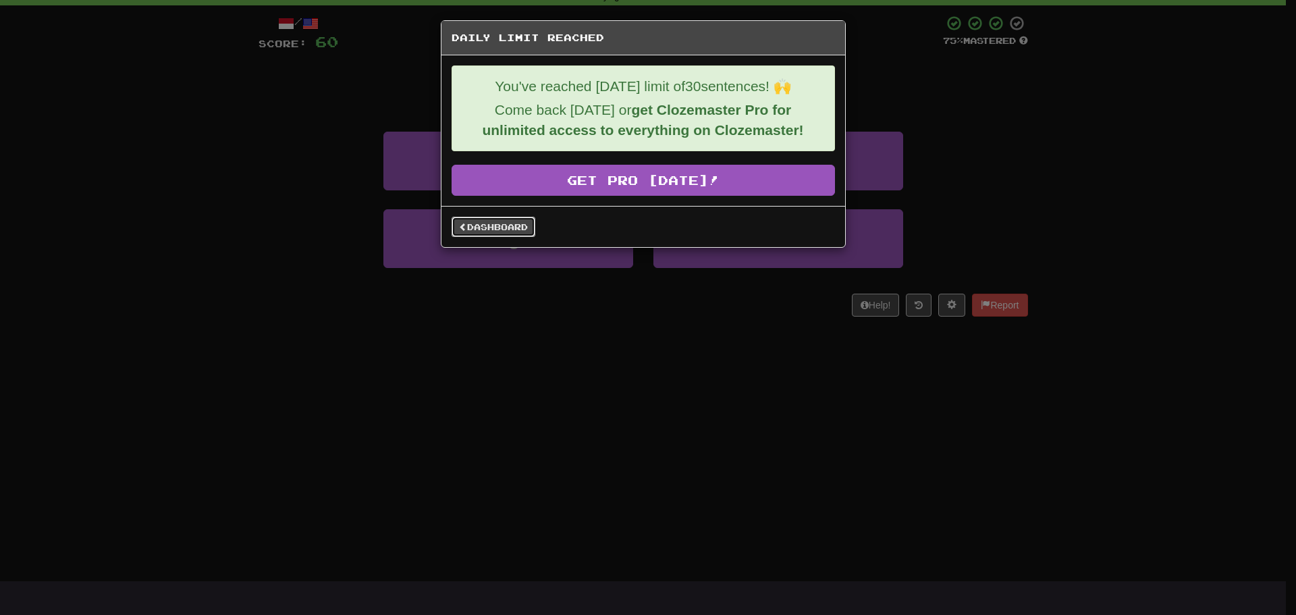
click at [502, 235] on link "Dashboard" at bounding box center [494, 227] width 84 height 20
